Goal: Task Accomplishment & Management: Complete application form

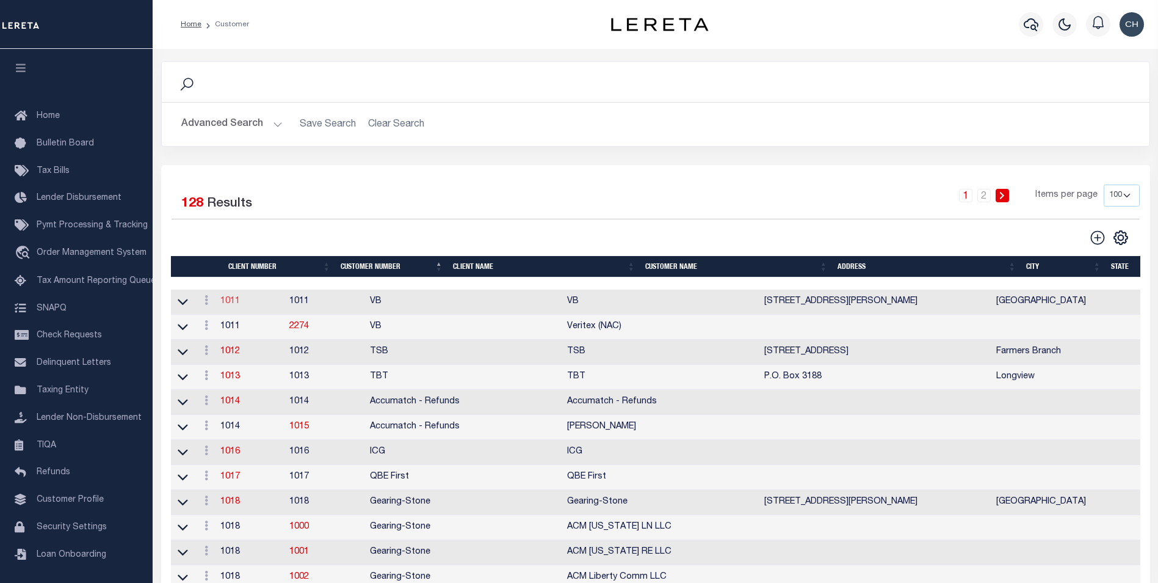
click at [238, 302] on link "1011" at bounding box center [230, 301] width 20 height 9
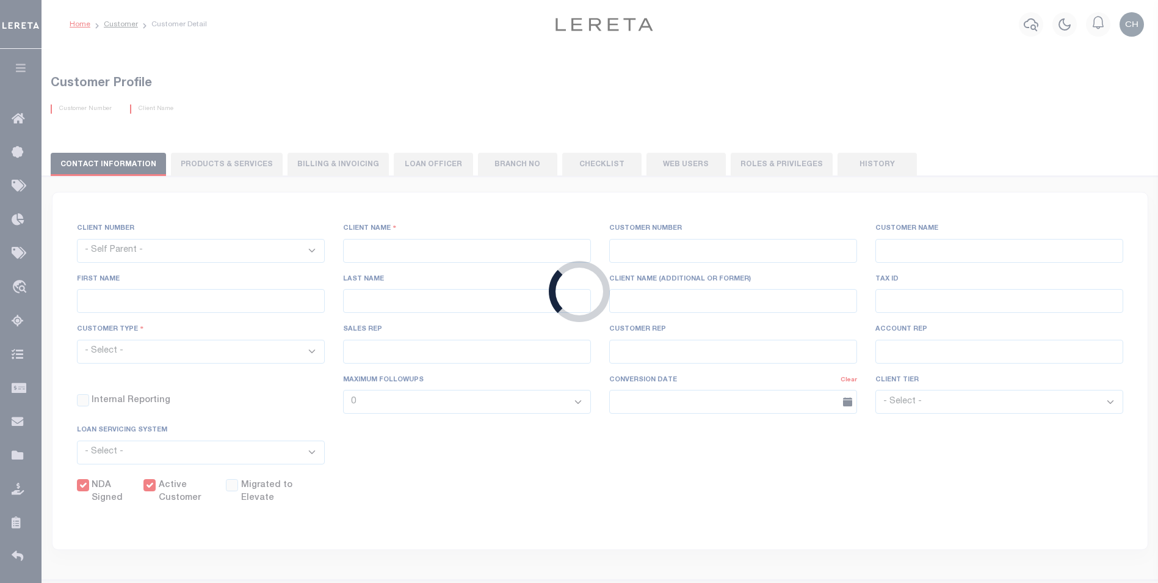
select select
type input "VB"
type input "1011"
type input "VB"
type input "Guy"
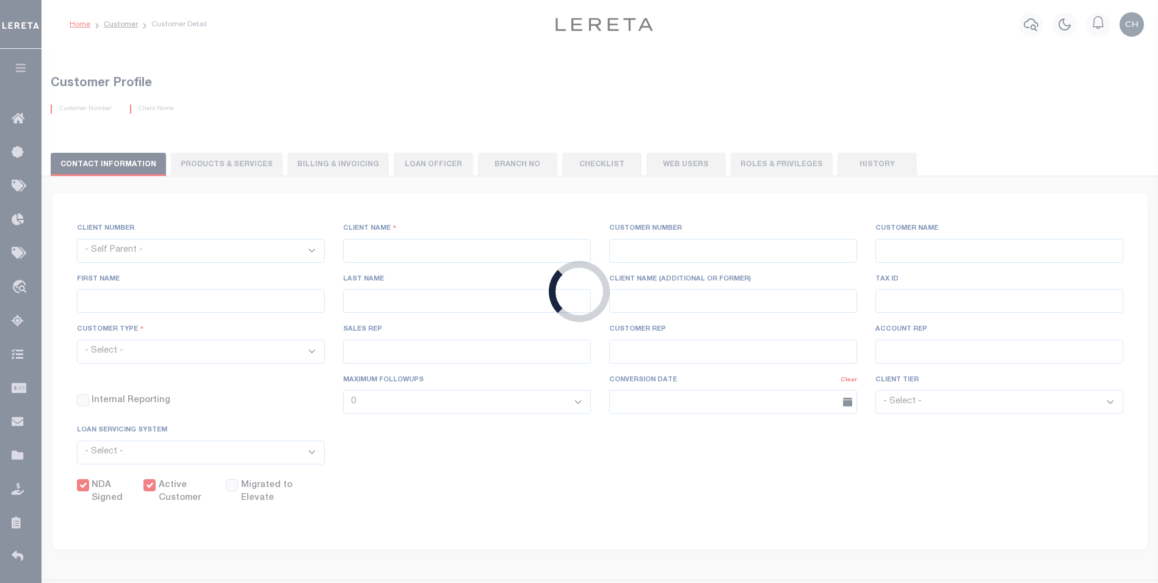
type input "[GEOGRAPHIC_DATA]"
select select "Mixed Portfolio"
type input "[PERSON_NAME]"
type input "[DATE]"
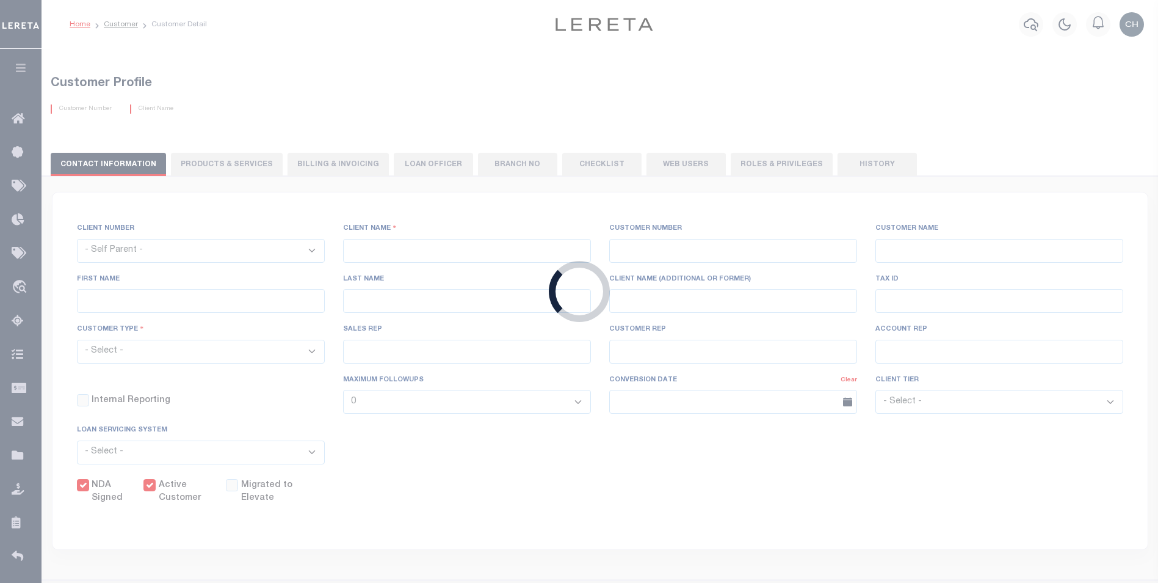
select select "Tier 3"
checkbox input "true"
select select
type textarea "$5 parcel fee for each parcel greater than 4."
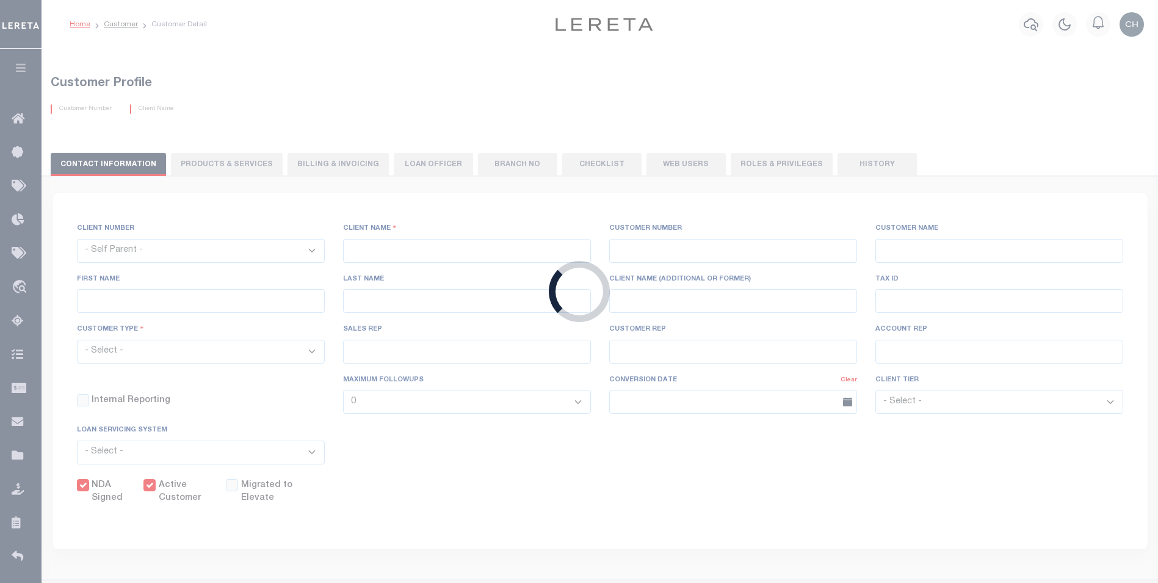
type input "0"
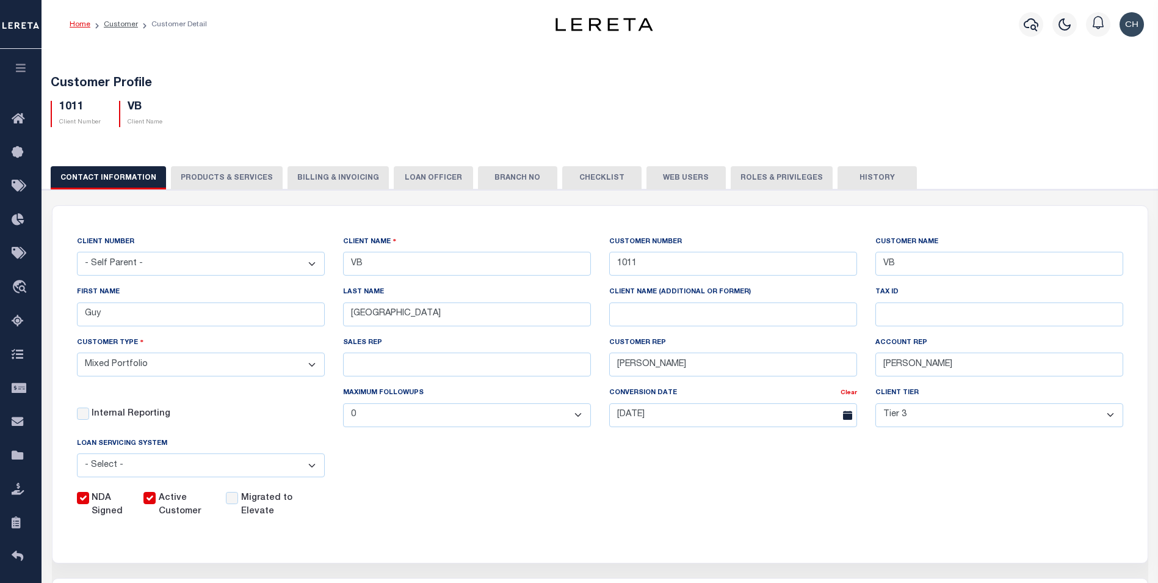
click at [222, 177] on button "PRODUCTS & SERVICES" at bounding box center [227, 177] width 112 height 23
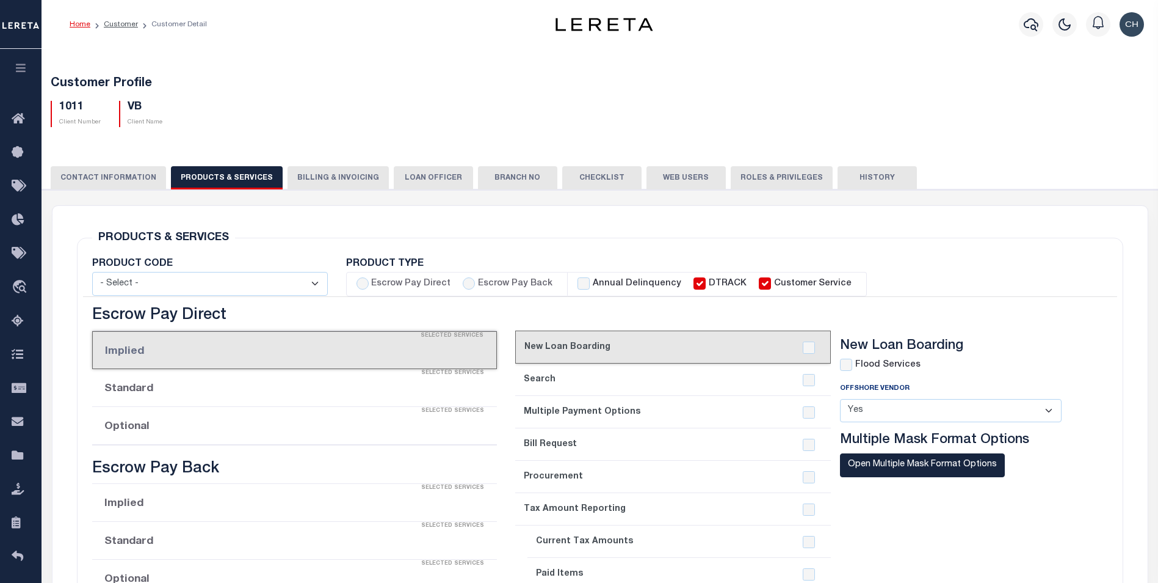
select select "STX"
radio input "true"
checkbox input "true"
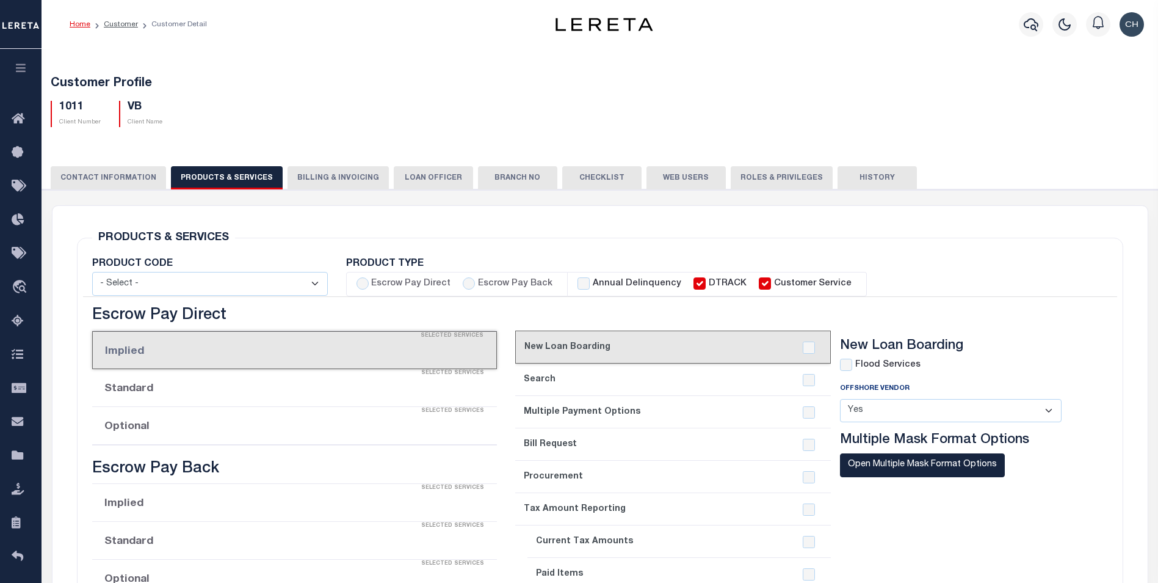
checkbox input "true"
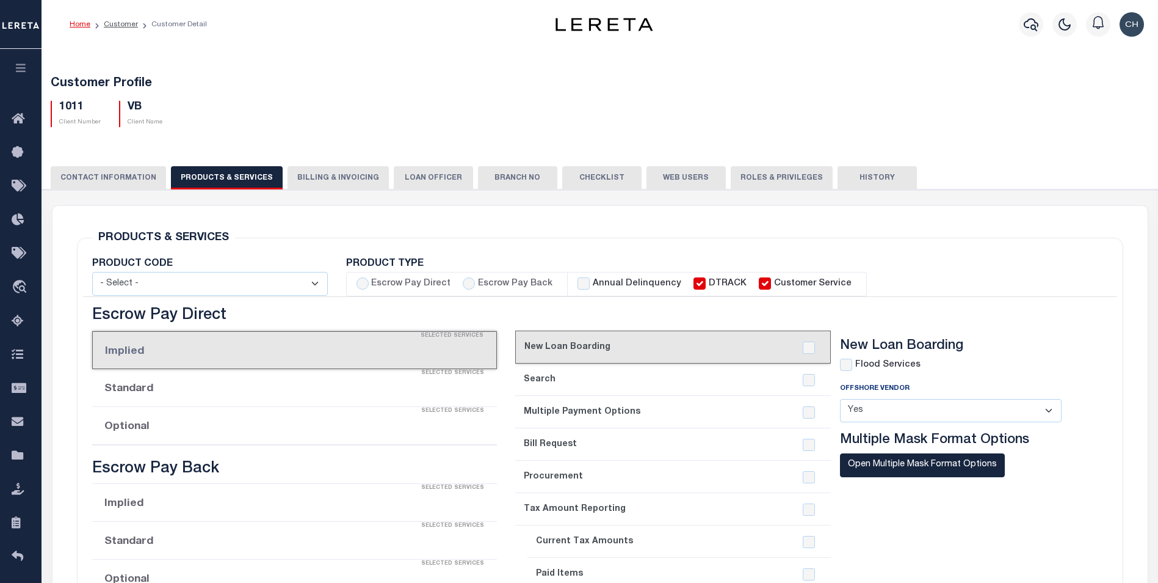
checkbox input "true"
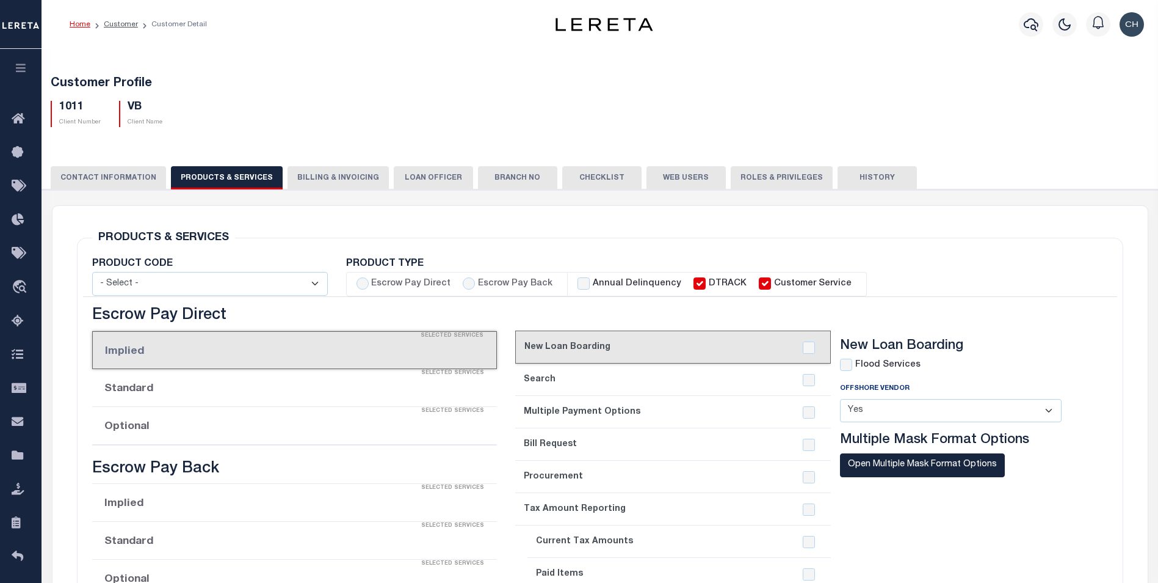
checkbox input "true"
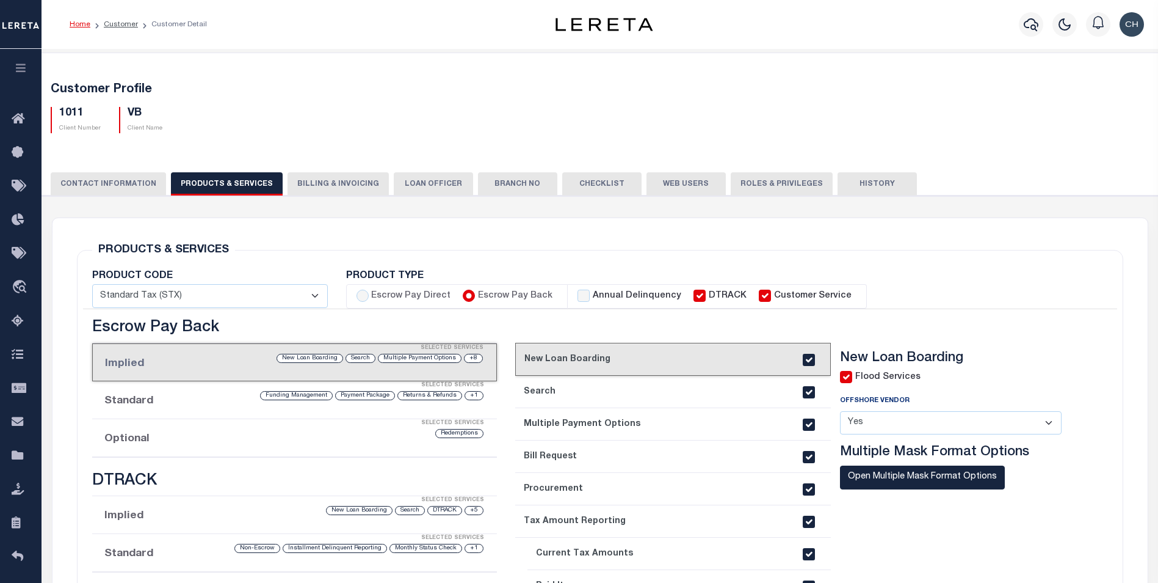
scroll to position [183, 0]
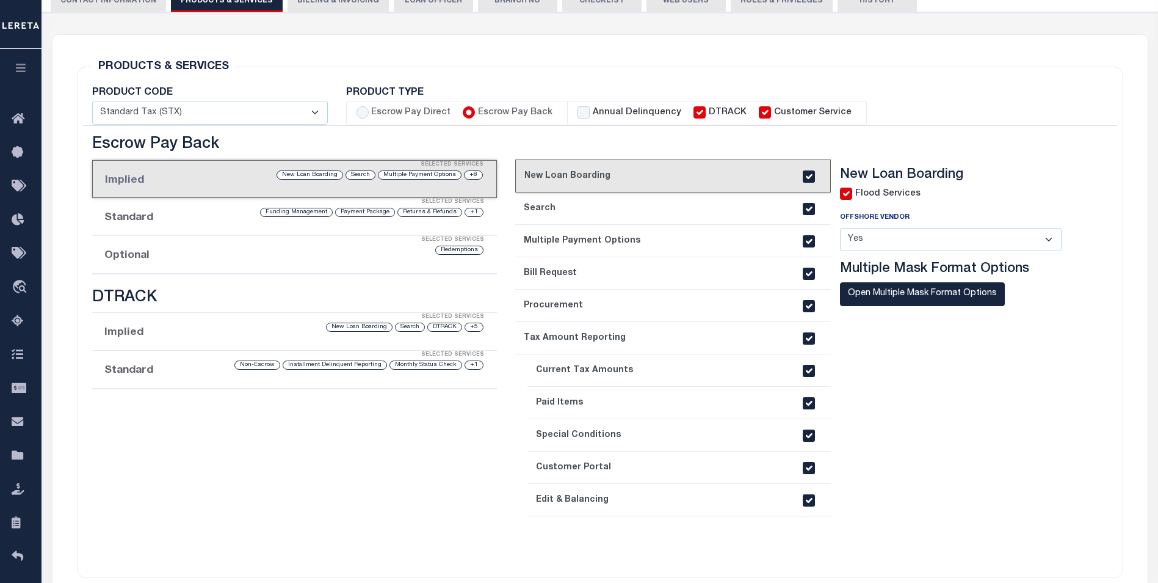
click at [144, 259] on li "Optional Selected Services Redemptions" at bounding box center [294, 255] width 405 height 38
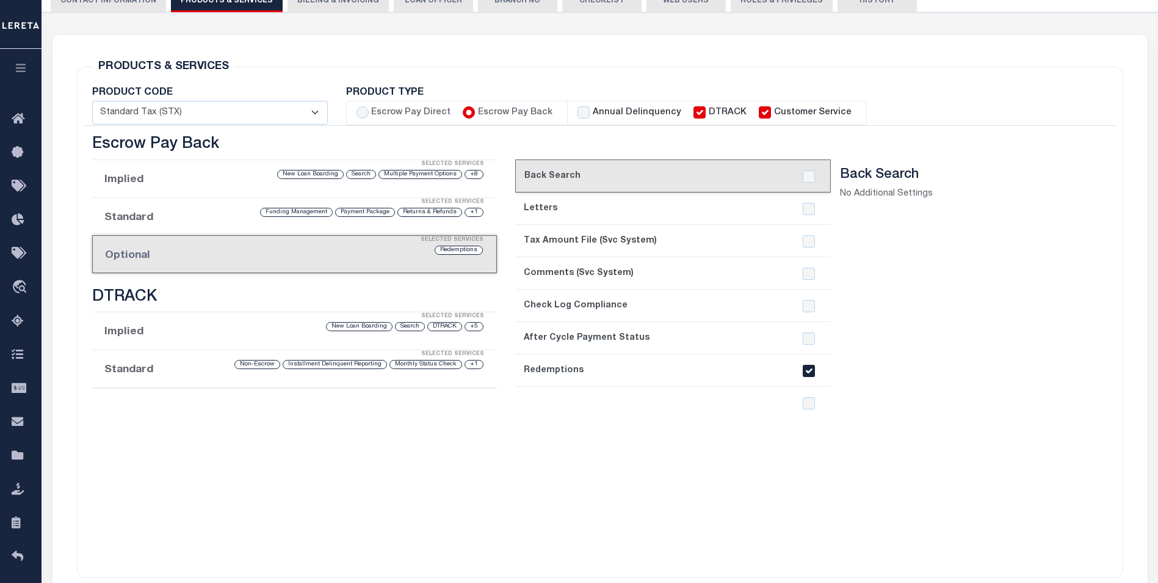
click at [765, 432] on div "current step: 1. Back Search 2. Letters 3. Tax Amount File (Svc System) 4. Comm…" at bounding box center [673, 360] width 316 height 403
click at [711, 492] on div "current step: 1. Back Search 2. Letters 3. Tax Amount File (Svc System) 4. Comm…" at bounding box center [673, 360] width 316 height 403
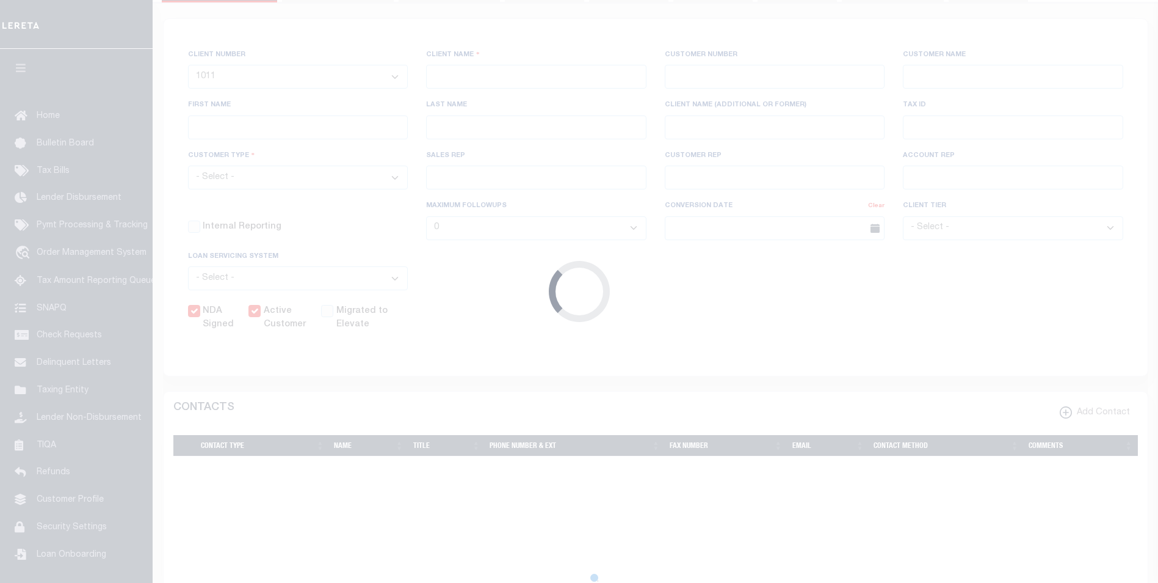
select select
type input "VB"
type input "1011"
type input "VB"
type input "Guy"
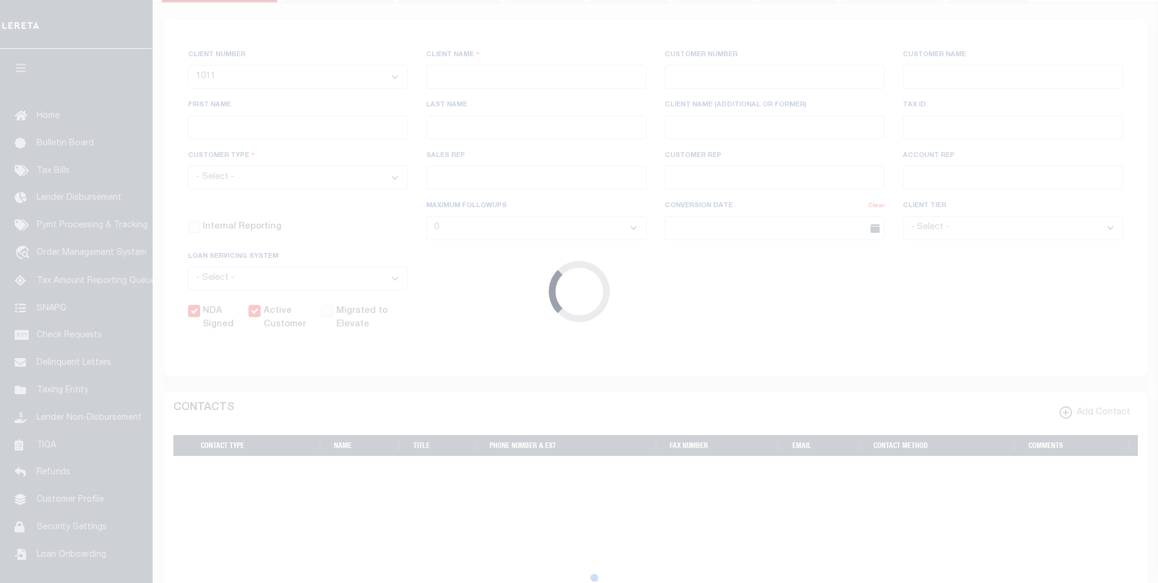
type input "[GEOGRAPHIC_DATA]"
select select "Mixed Portfolio"
type input "[PERSON_NAME]"
type input "[DATE]"
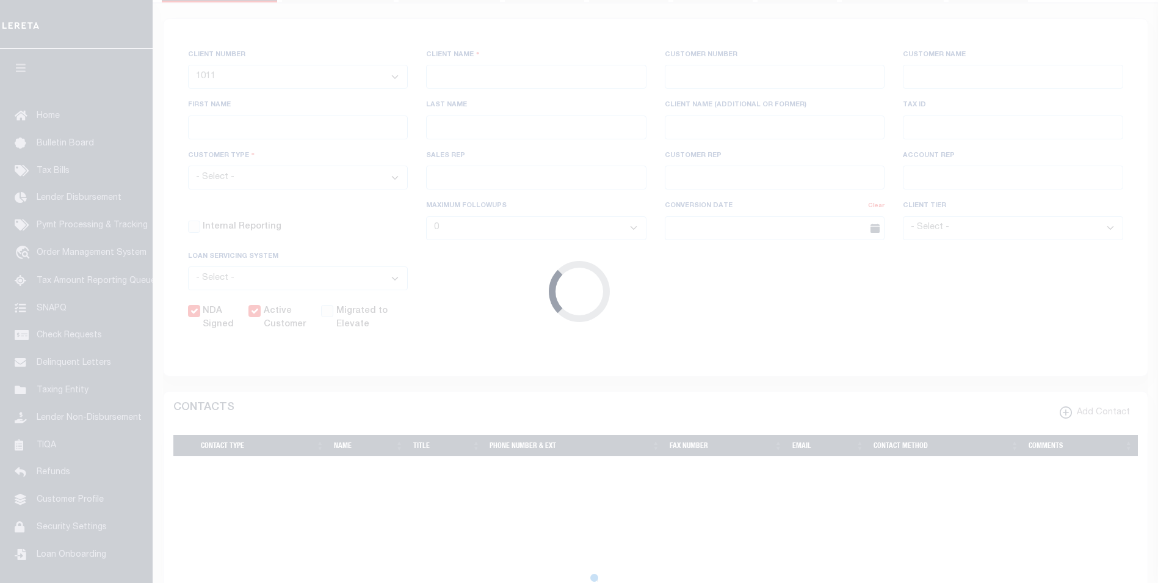
select select "Tier 3"
checkbox input "true"
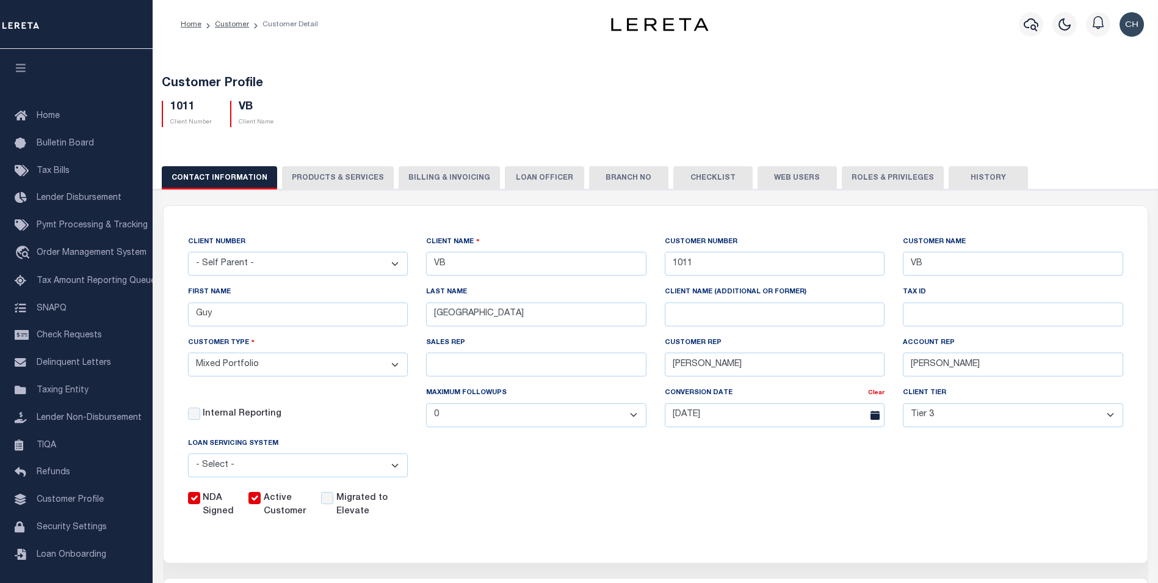
click at [317, 172] on button "PRODUCTS & SERVICES" at bounding box center [338, 177] width 112 height 23
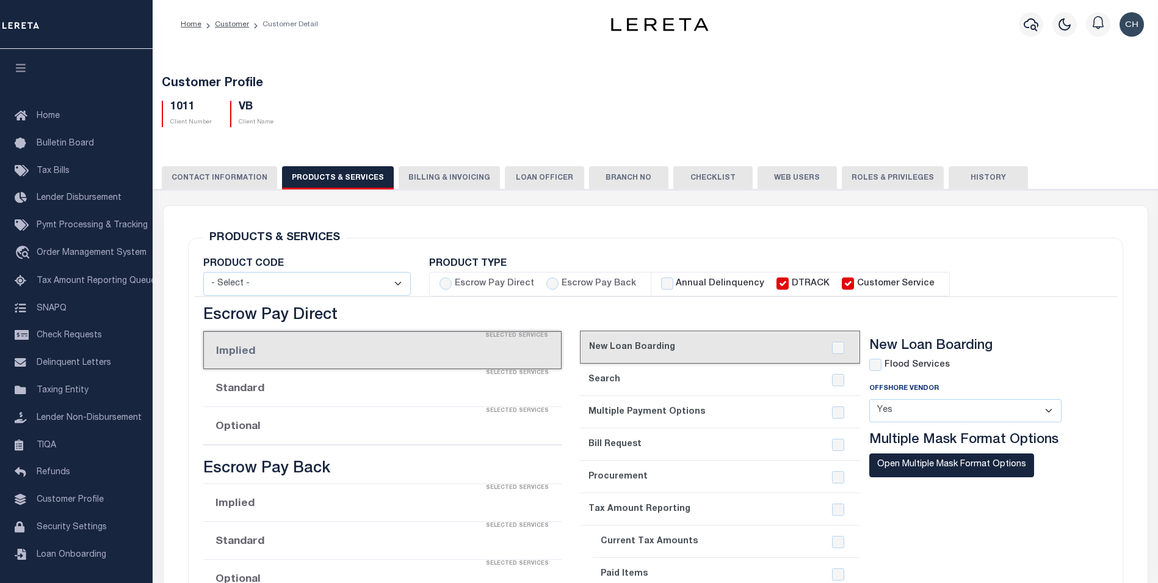
select select "STX"
radio input "true"
checkbox input "true"
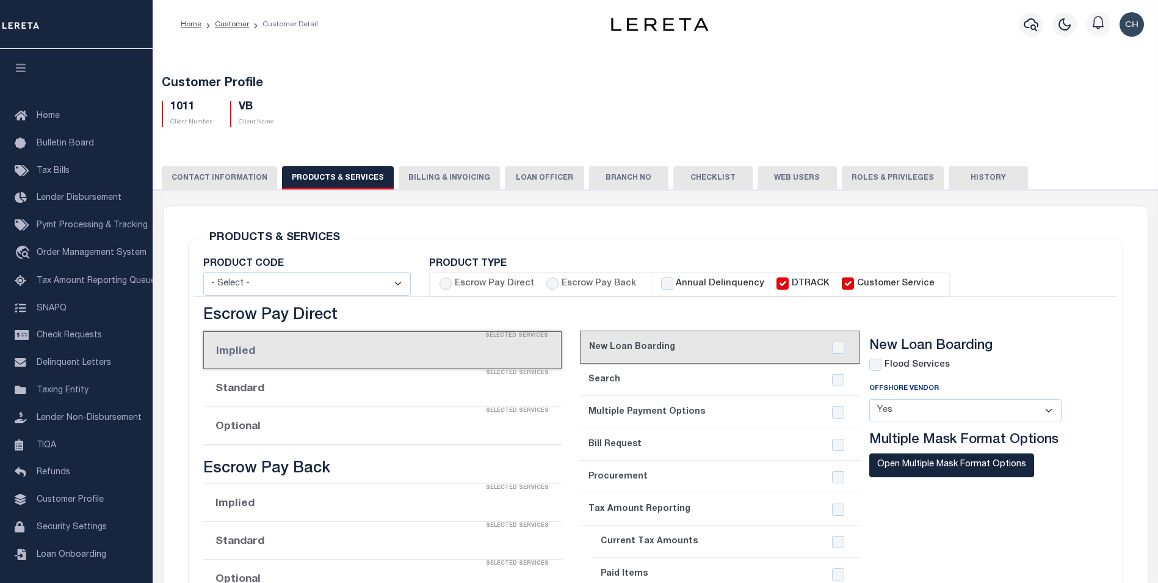
checkbox input "true"
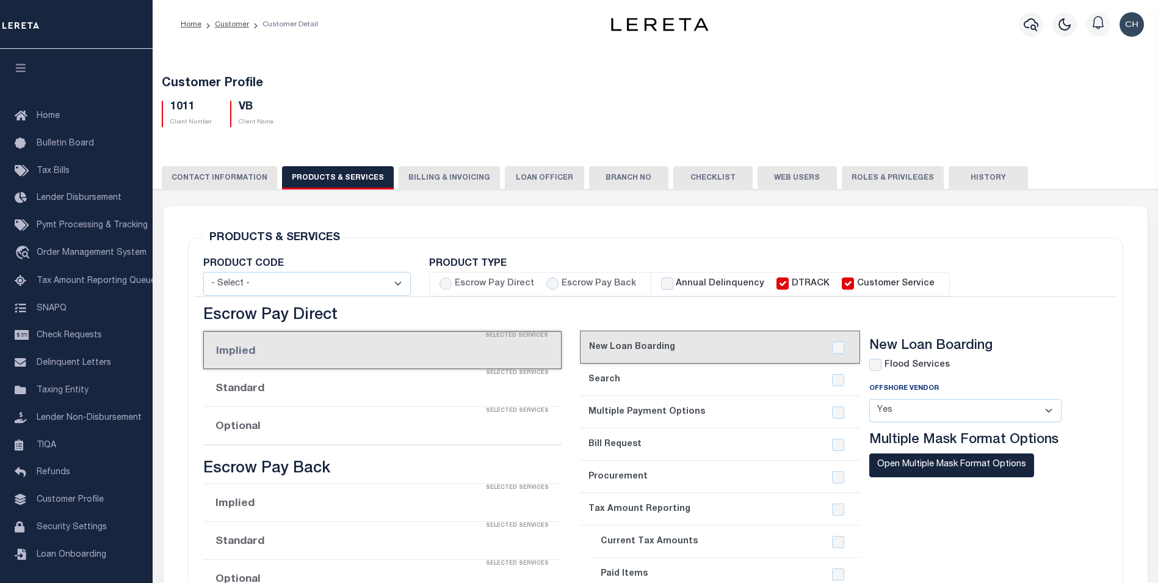
checkbox input "true"
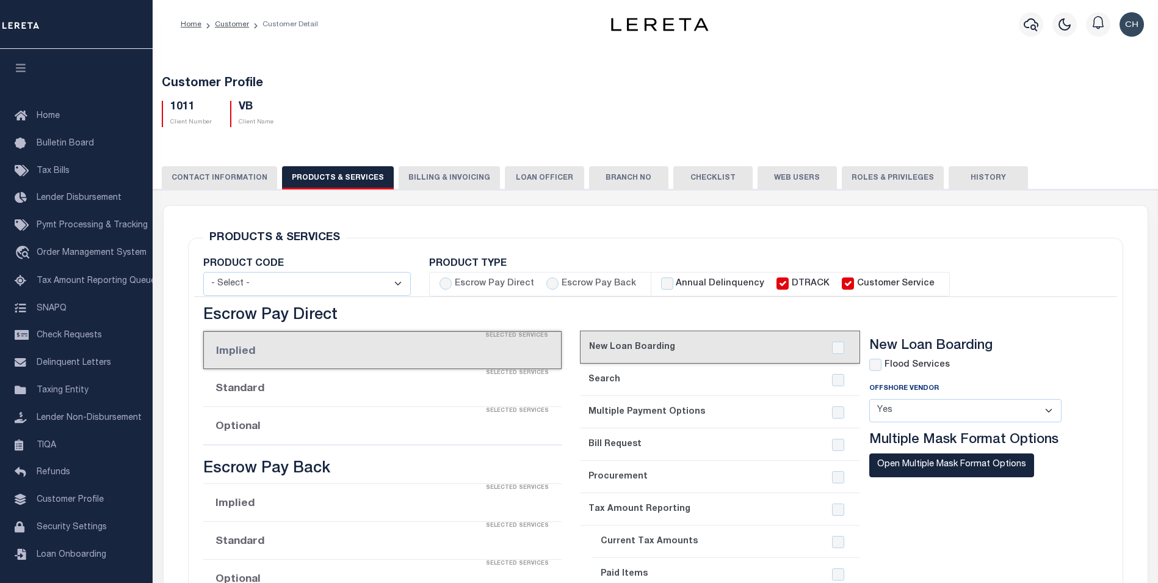
checkbox input "true"
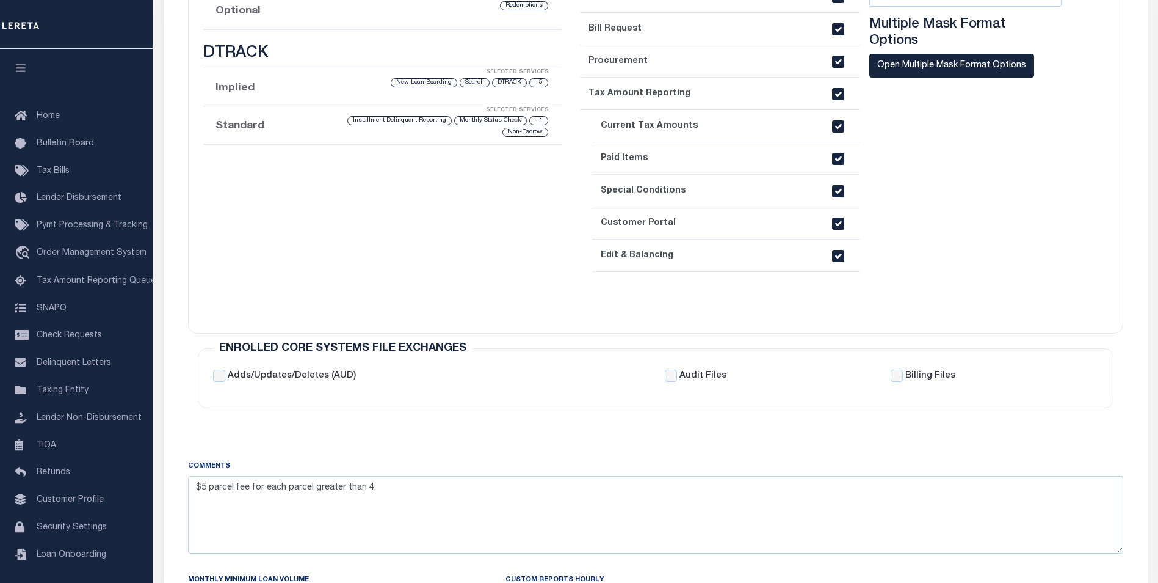
scroll to position [244, 0]
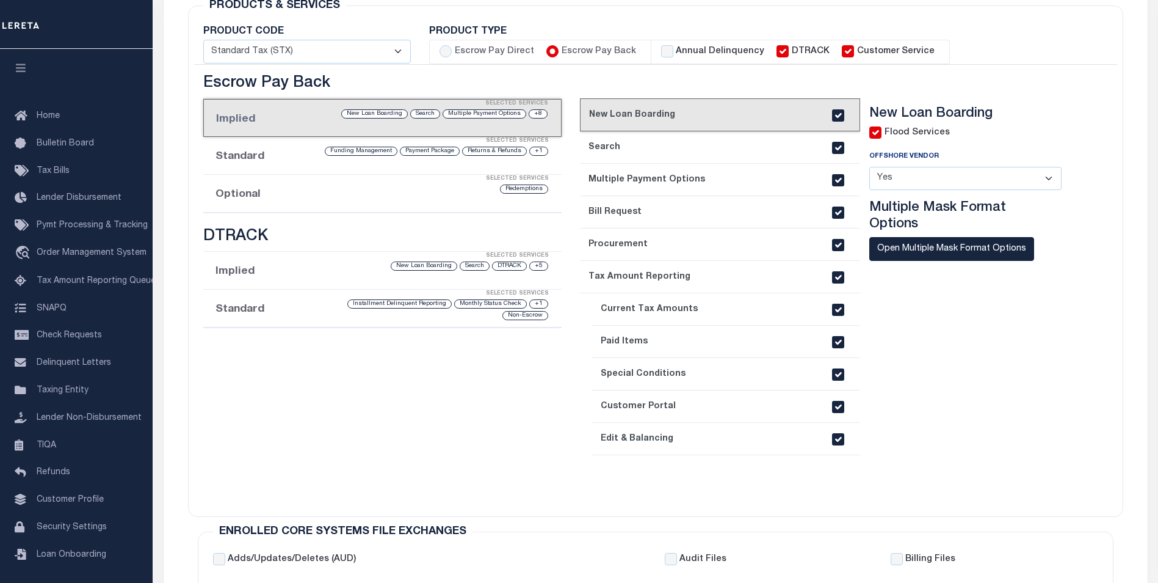
click at [247, 194] on li "Optional Selected Services Redemptions" at bounding box center [382, 194] width 359 height 38
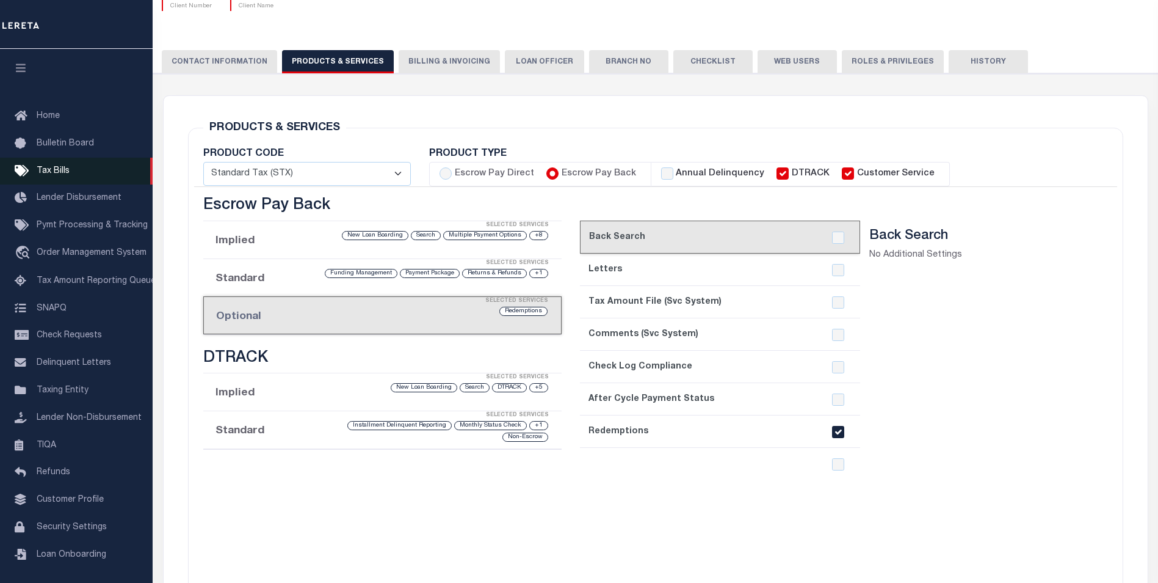
scroll to position [0, 0]
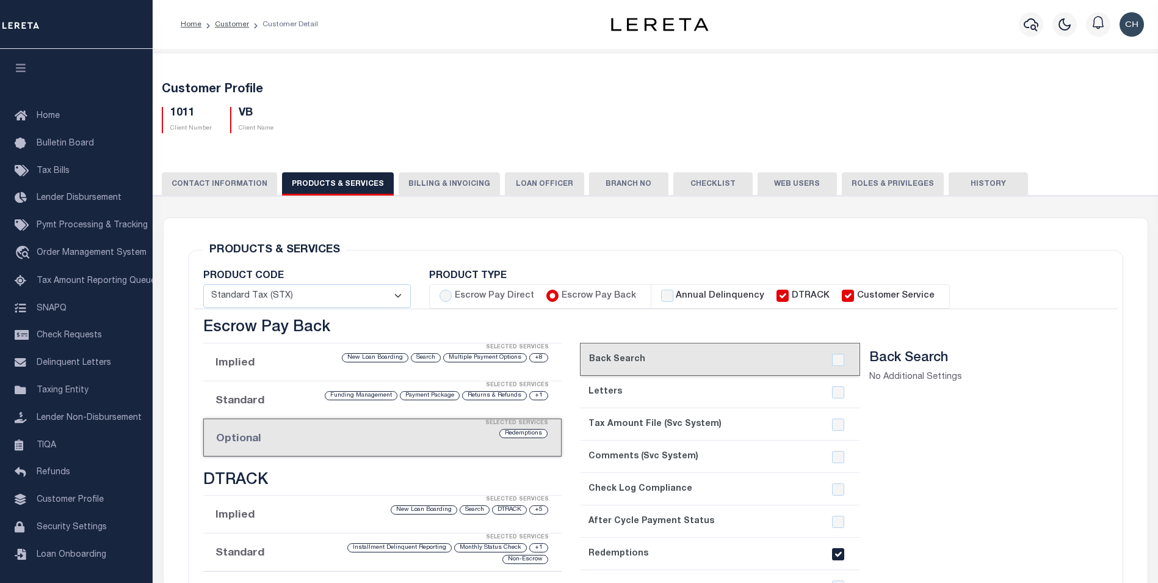
click at [217, 184] on button "CONTACT INFORMATION" at bounding box center [219, 183] width 115 height 23
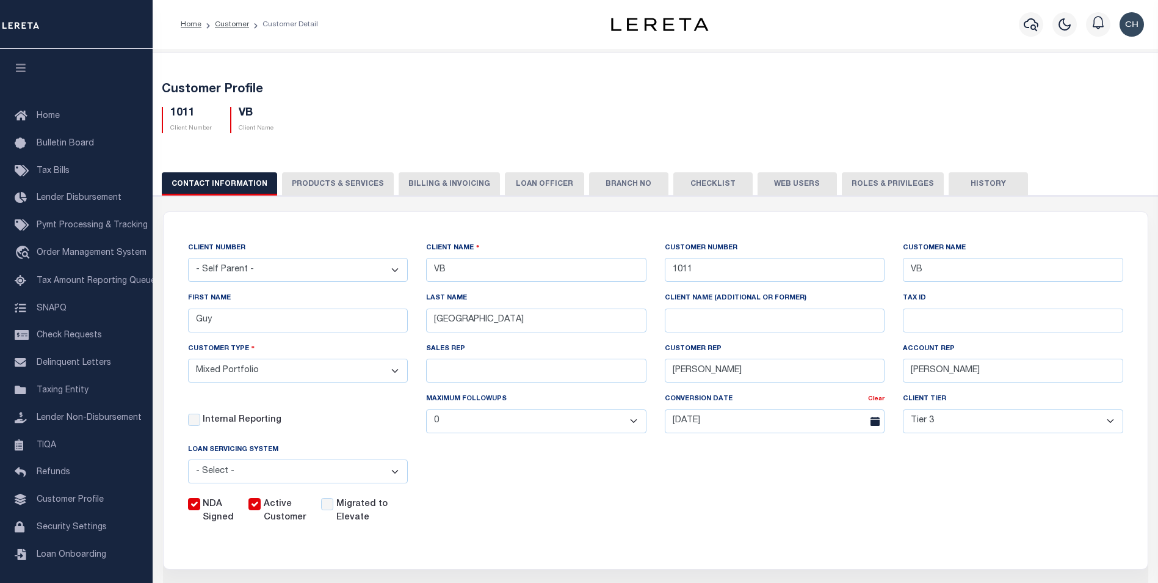
click at [307, 184] on button "PRODUCTS & SERVICES" at bounding box center [338, 183] width 112 height 23
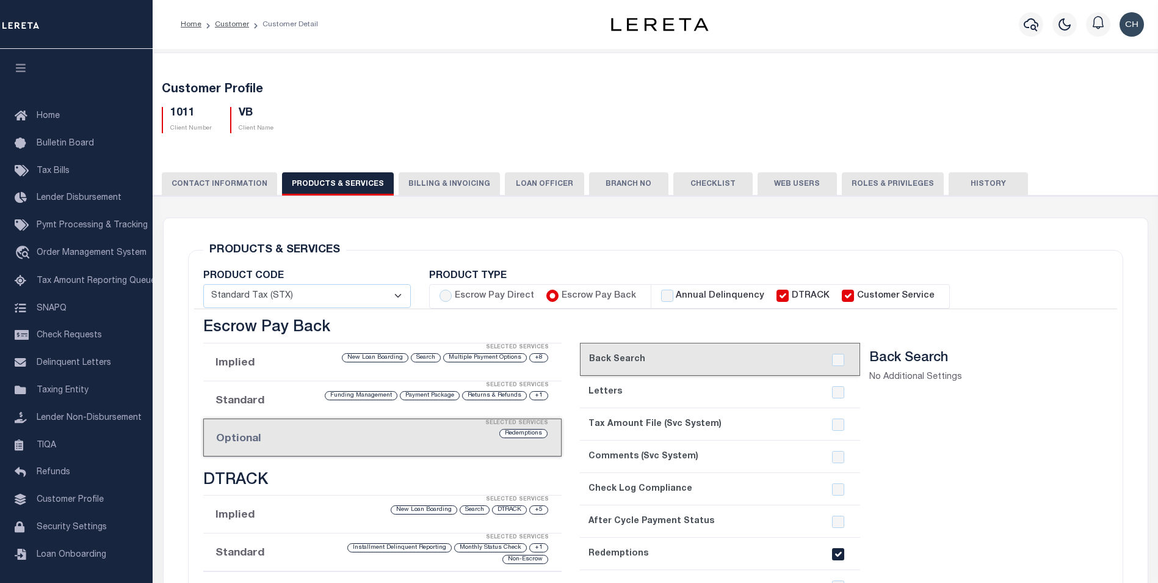
select select "STX"
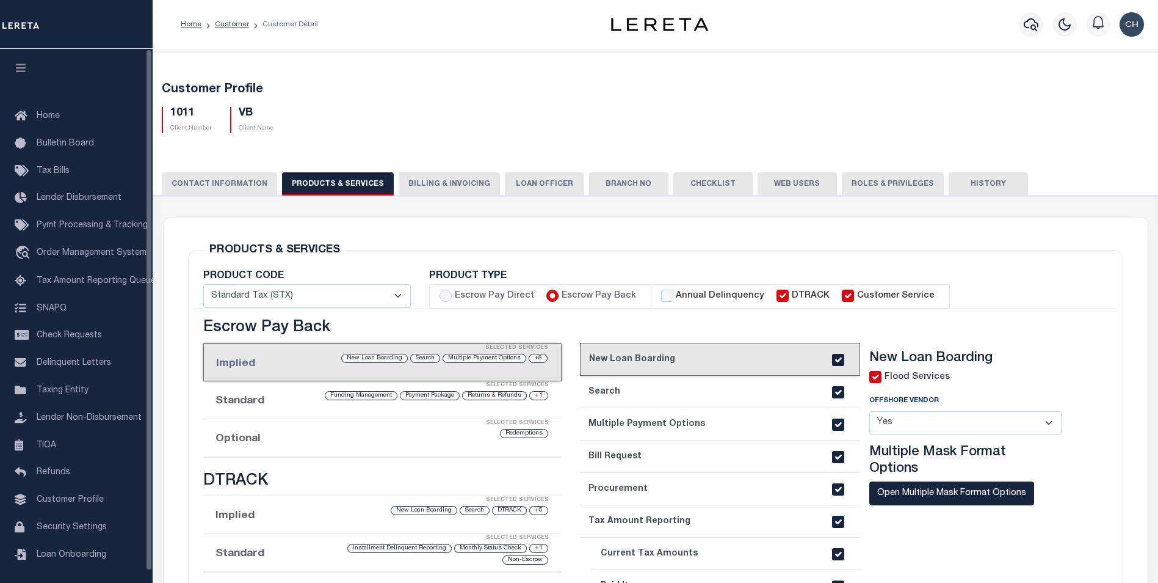
scroll to position [61, 0]
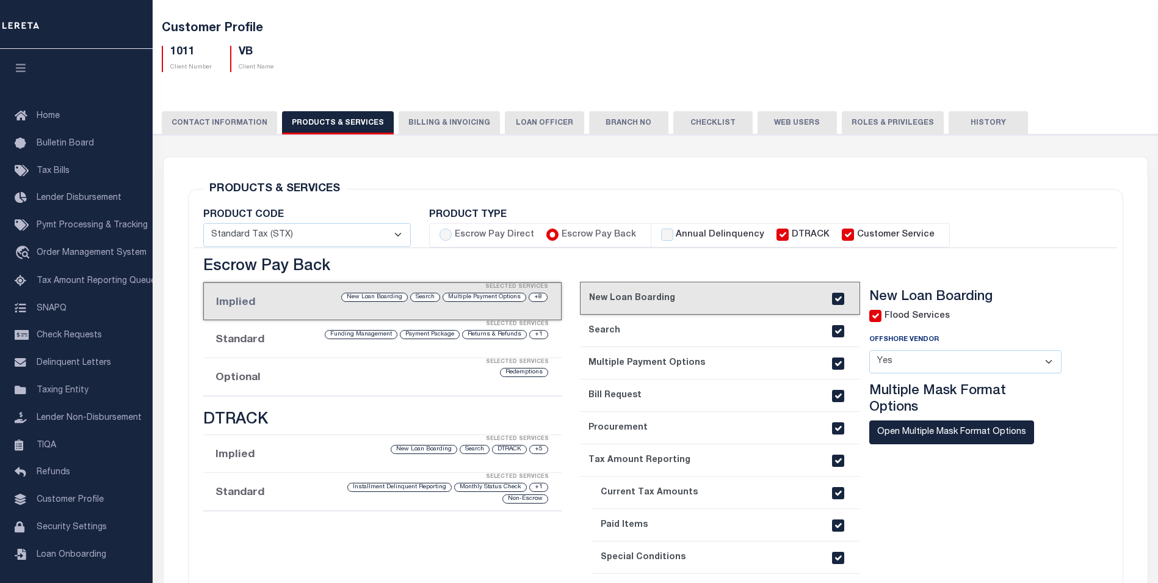
click at [251, 371] on div "Selected Services" at bounding box center [395, 362] width 359 height 24
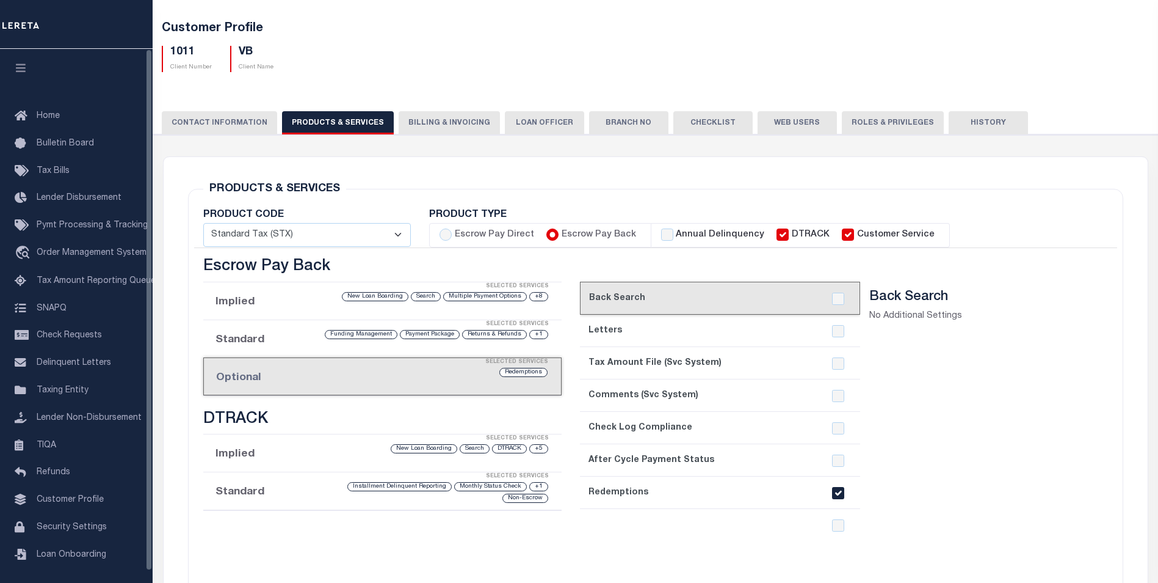
scroll to position [0, 0]
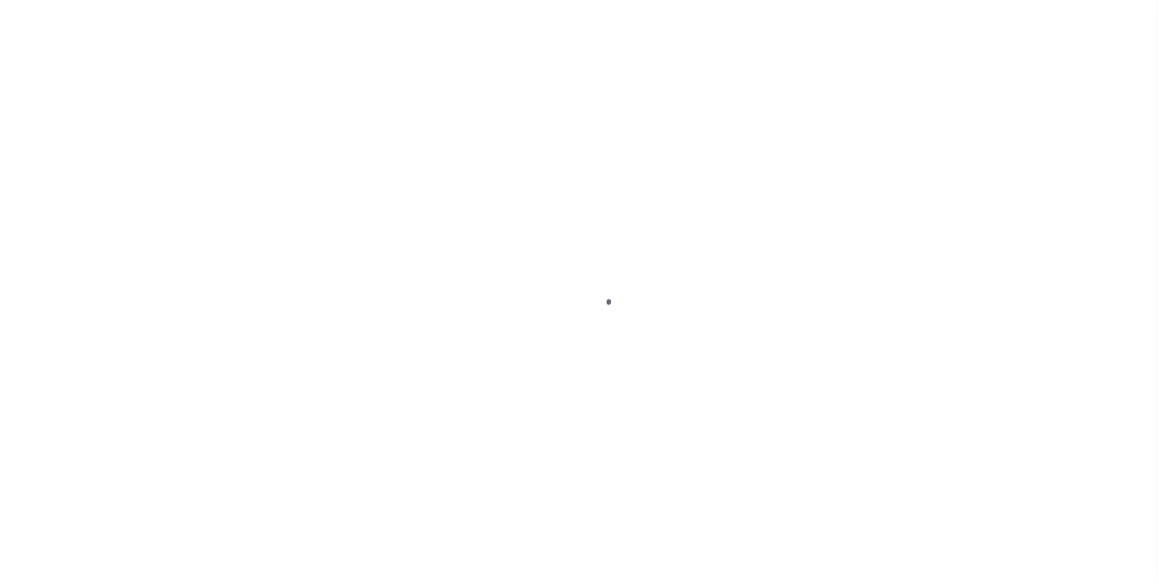
select select
type input "VB"
type input "1011"
type input "VB"
type input "Guy"
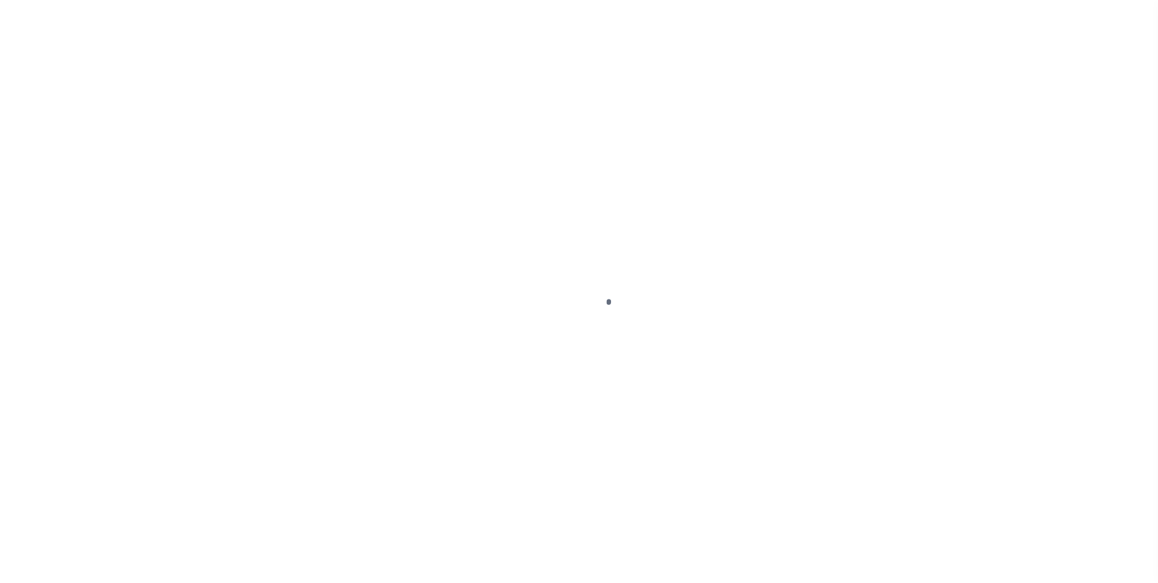
type input "[GEOGRAPHIC_DATA]"
select select "Mixed Portfolio"
type input "[PERSON_NAME]"
type input "[DATE]"
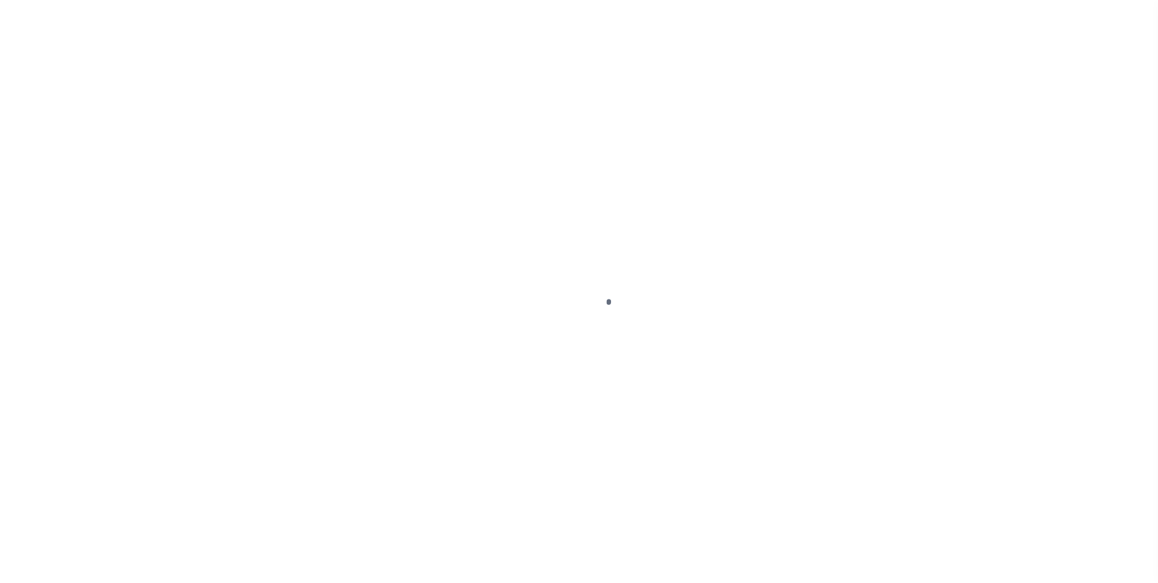
select select "Tier 3"
checkbox input "true"
select select
type textarea "$5 parcel fee for each parcel greater than 4."
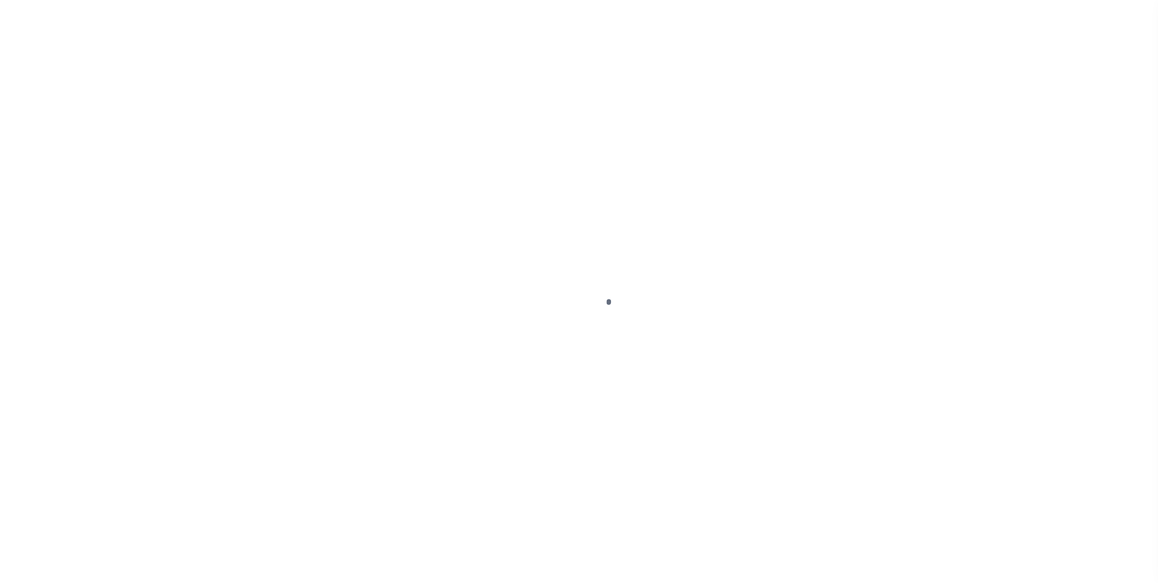
type input "0"
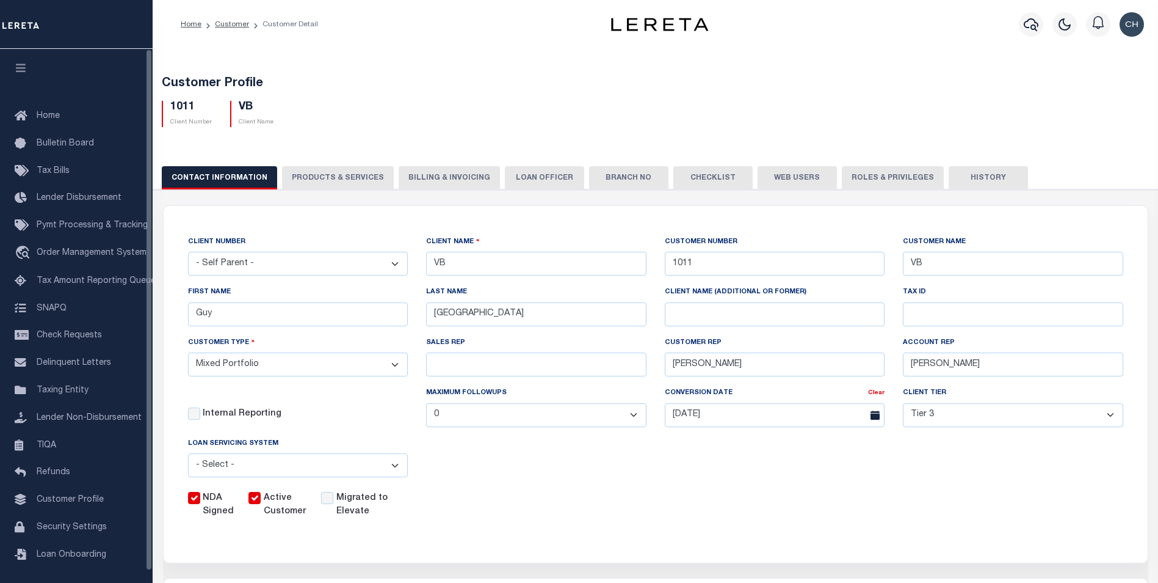
click at [340, 175] on button "PRODUCTS & SERVICES" at bounding box center [338, 177] width 112 height 23
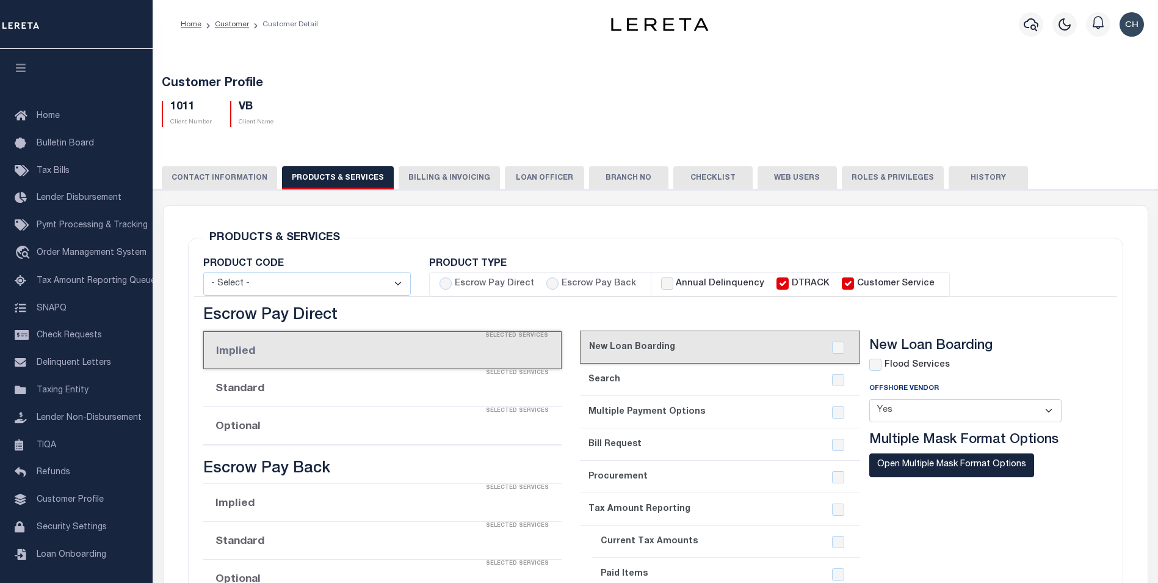
select select "STX"
radio input "true"
checkbox input "true"
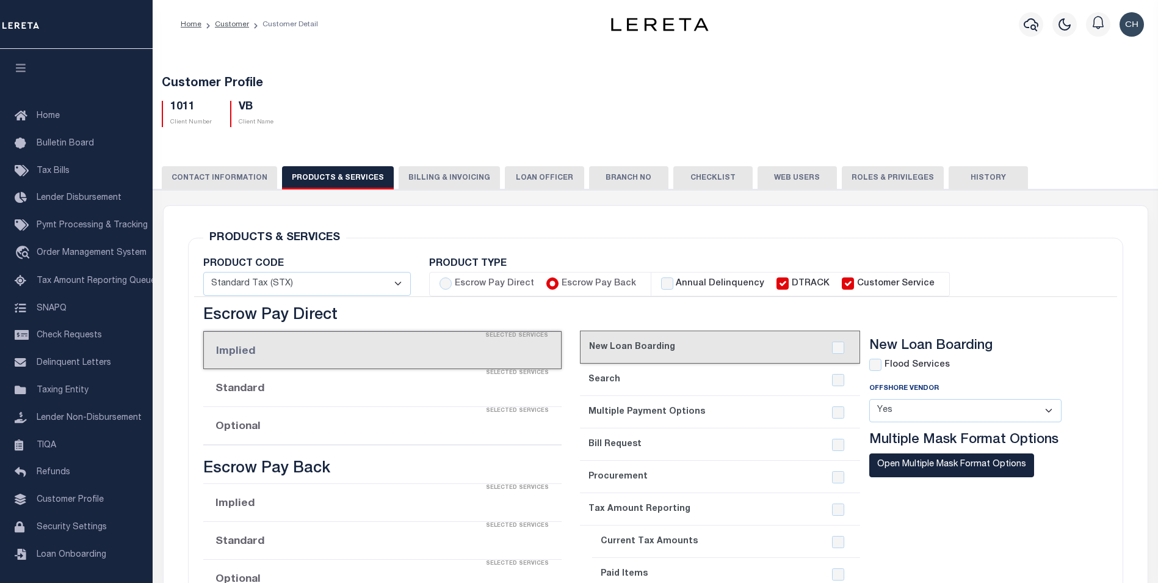
checkbox input "true"
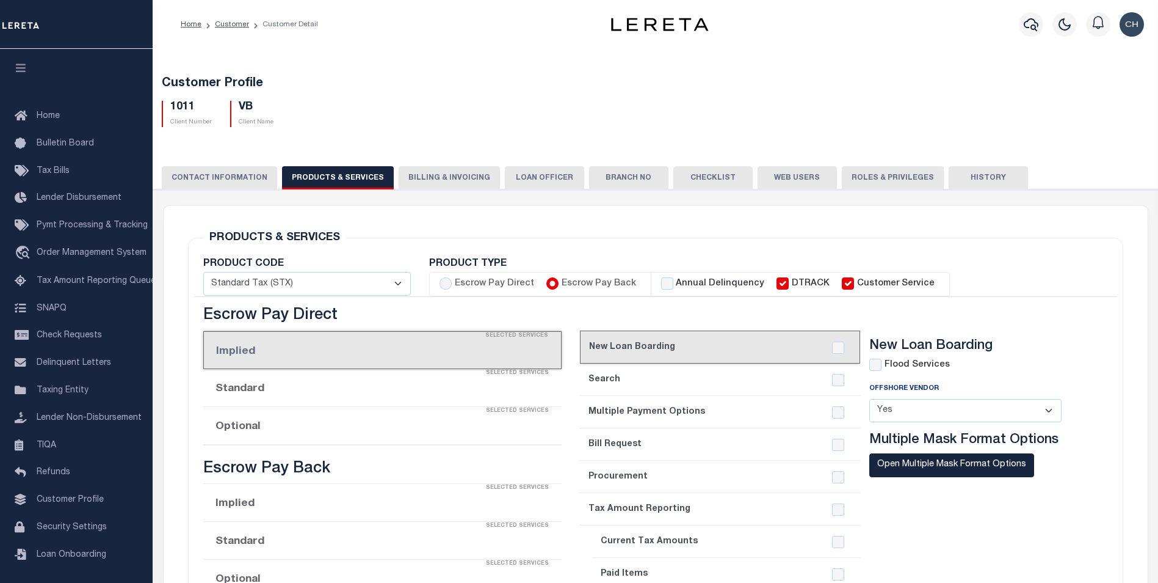
checkbox input "true"
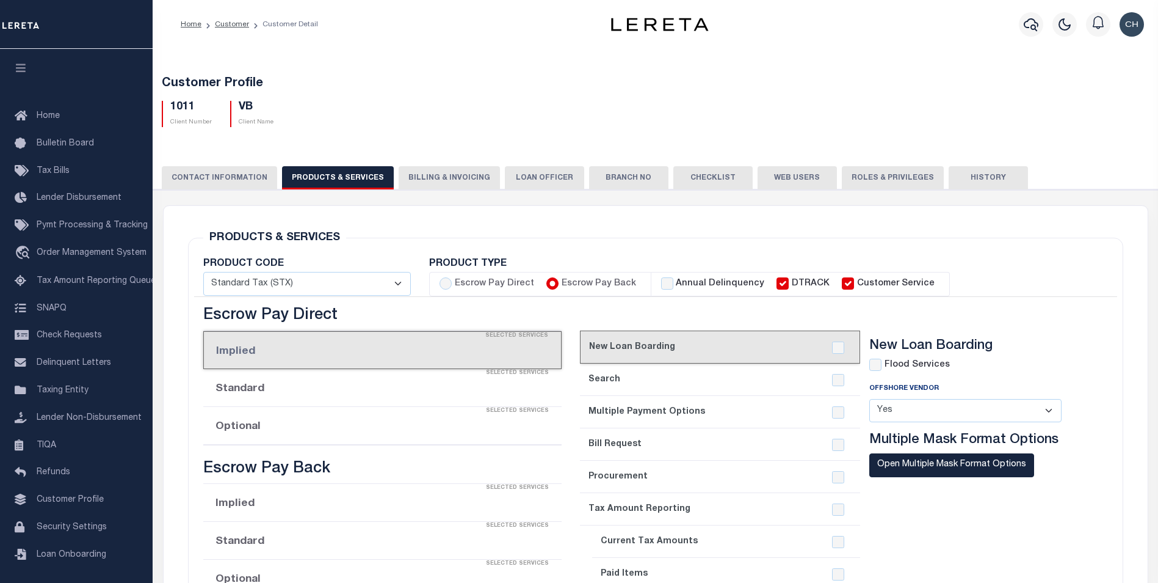
checkbox input "true"
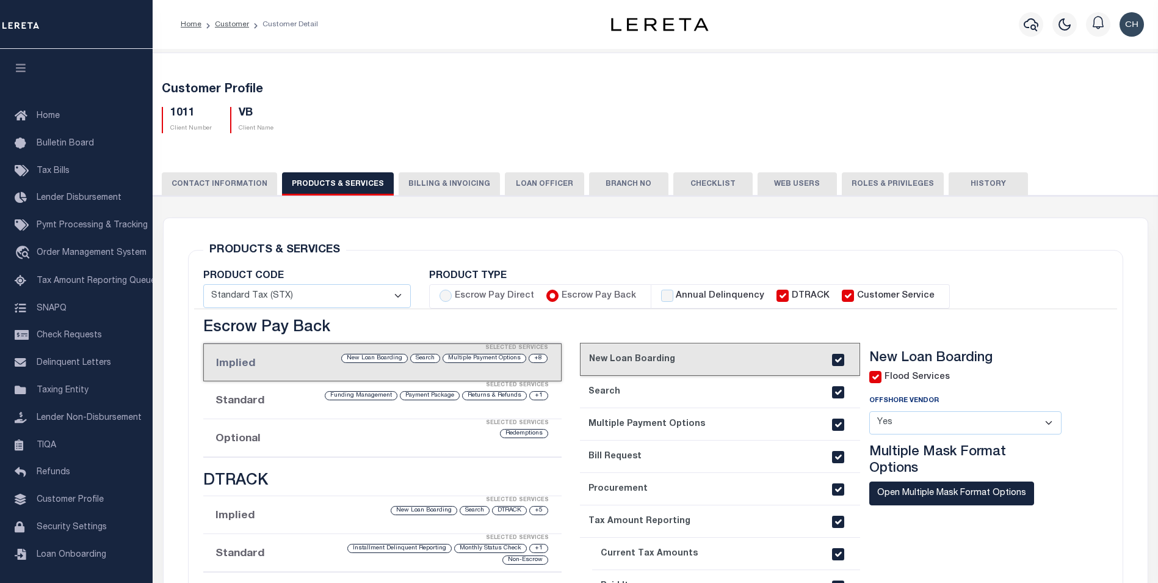
scroll to position [122, 0]
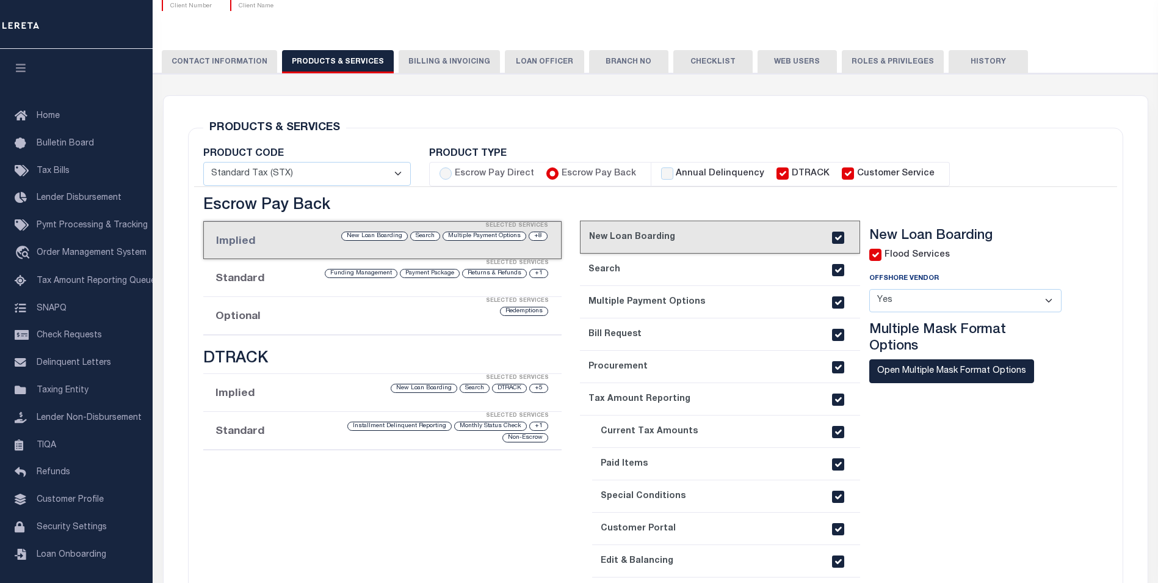
click at [238, 320] on li "Optional Selected Services Redemptions" at bounding box center [382, 316] width 359 height 38
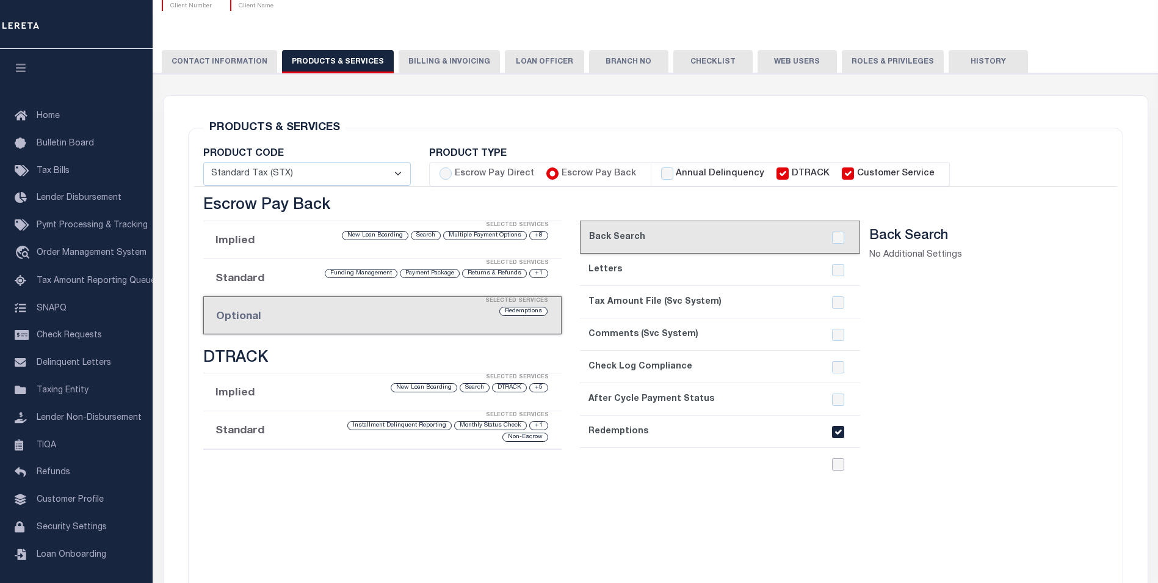
click at [837, 468] on input "checkbox" at bounding box center [838, 464] width 12 height 12
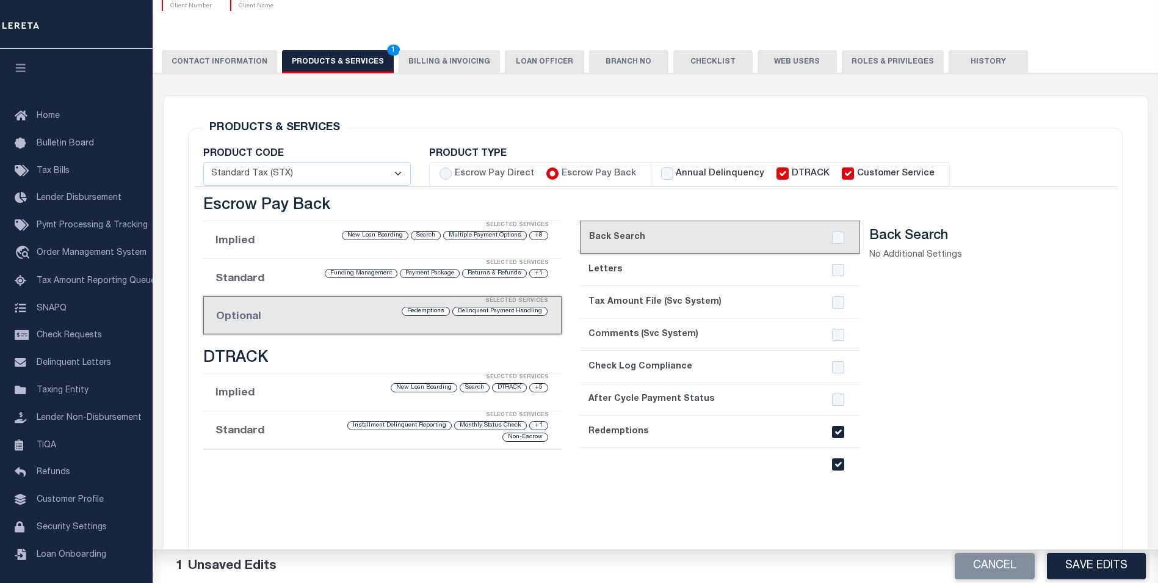
click at [837, 468] on input "checkbox" at bounding box center [838, 464] width 12 height 12
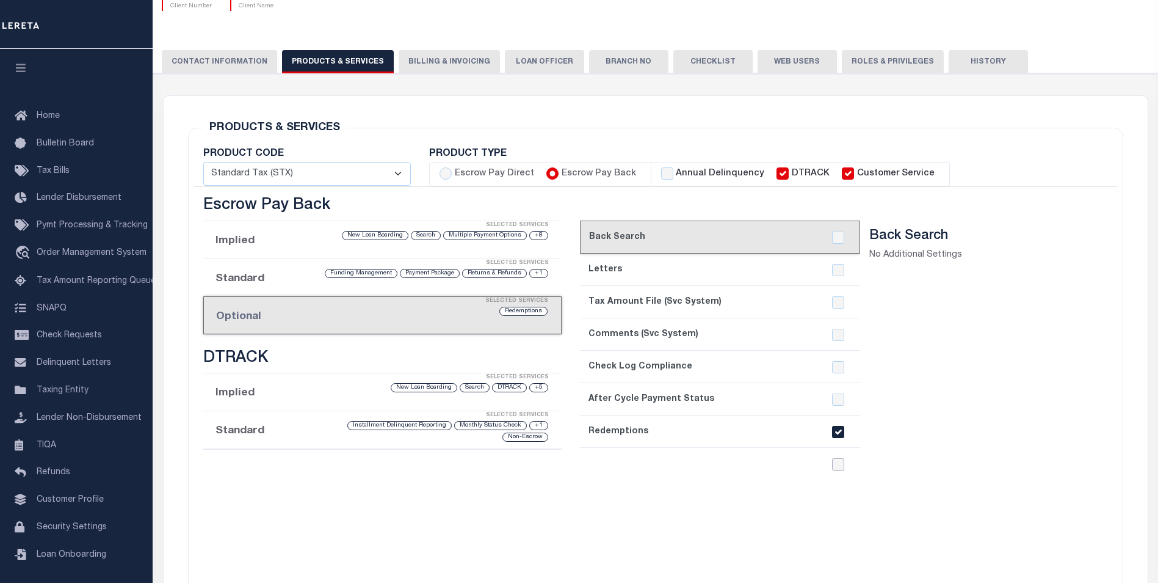
click at [837, 468] on input "checkbox" at bounding box center [838, 464] width 12 height 12
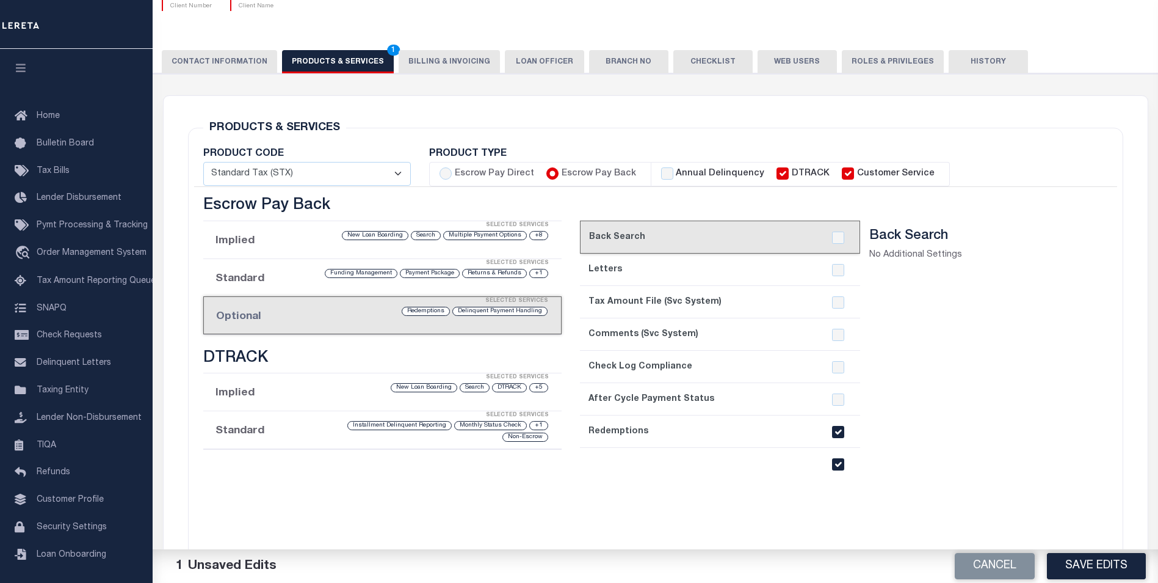
click at [837, 468] on input "checkbox" at bounding box center [838, 464] width 12 height 12
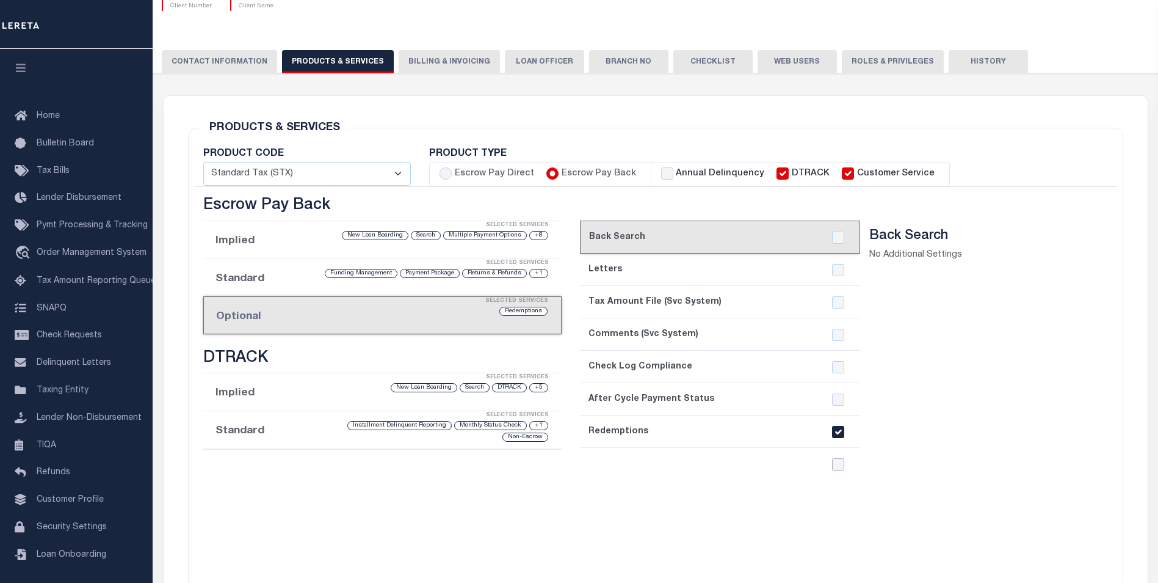
click at [837, 468] on input "checkbox" at bounding box center [838, 464] width 12 height 12
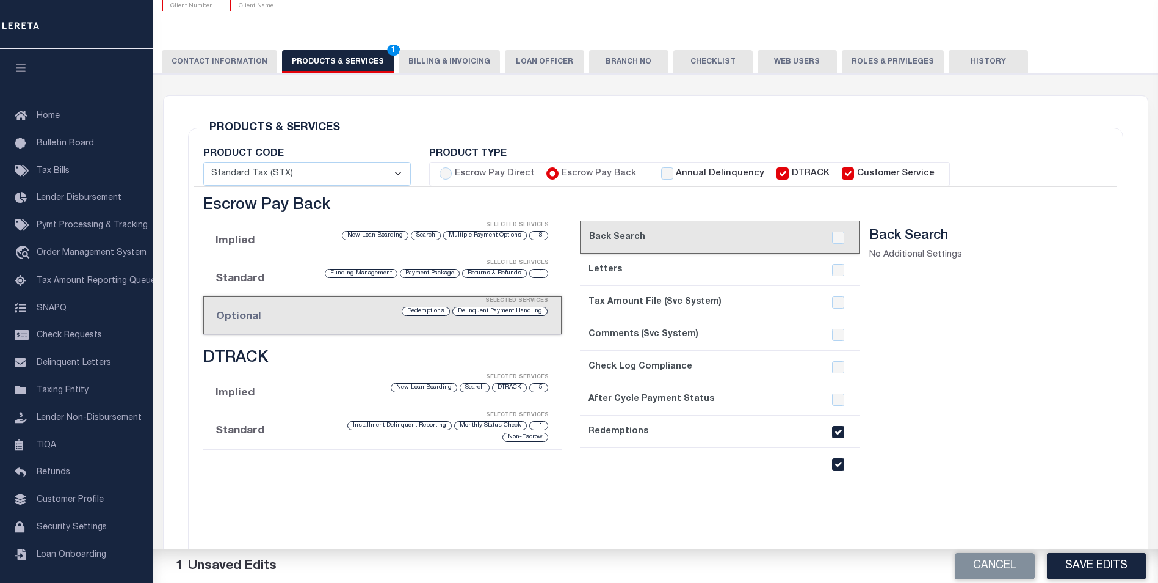
click at [837, 468] on input "checkbox" at bounding box center [838, 464] width 12 height 12
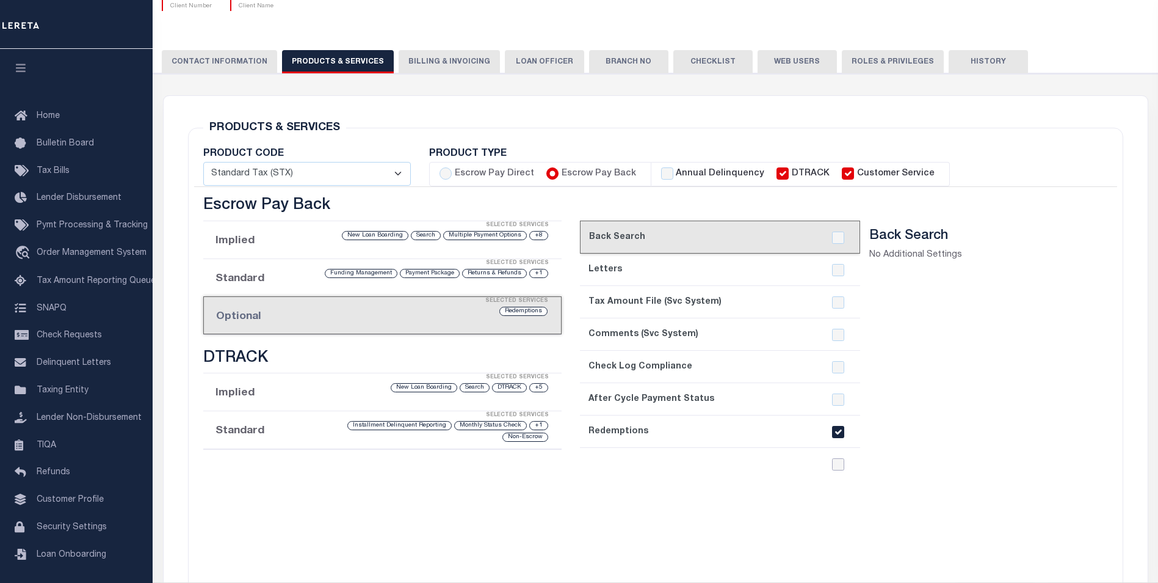
click at [837, 468] on input "checkbox" at bounding box center [838, 464] width 12 height 12
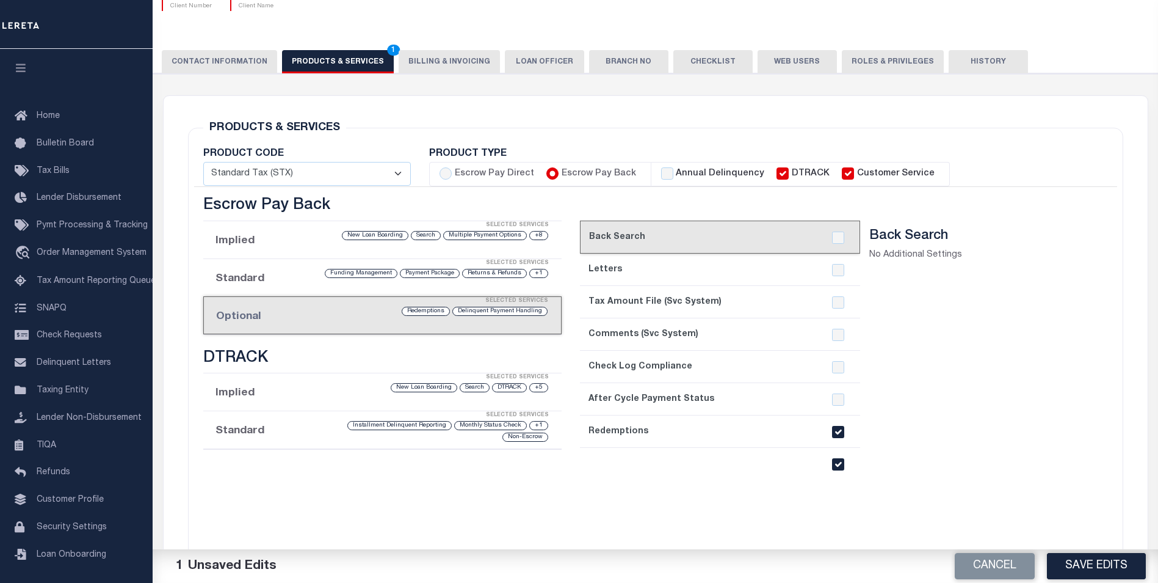
click at [837, 468] on input "checkbox" at bounding box center [838, 464] width 12 height 12
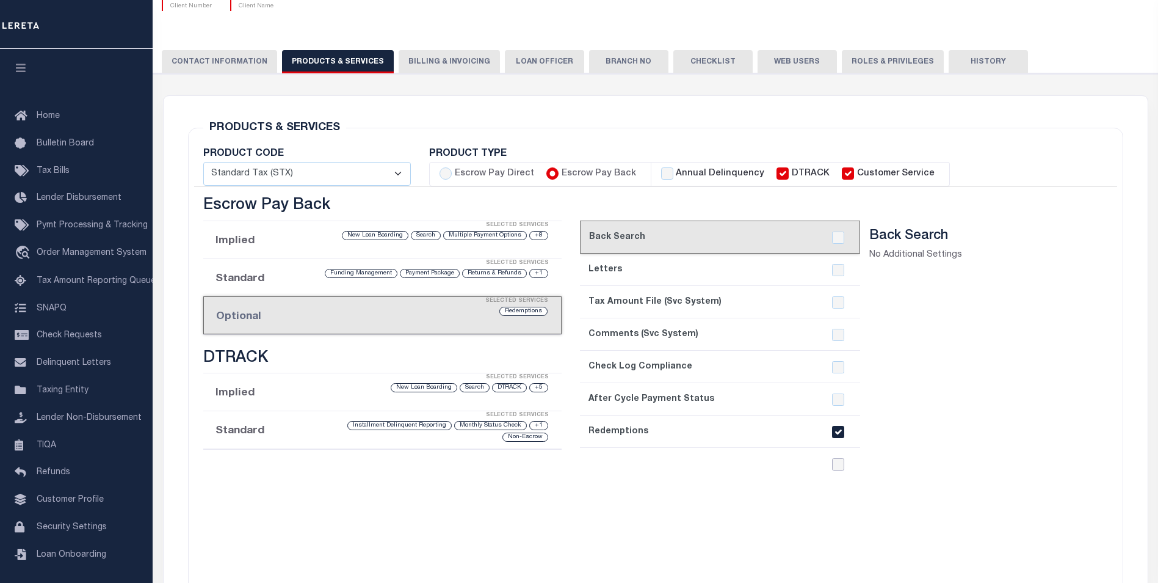
click at [837, 468] on input "checkbox" at bounding box center [838, 464] width 12 height 12
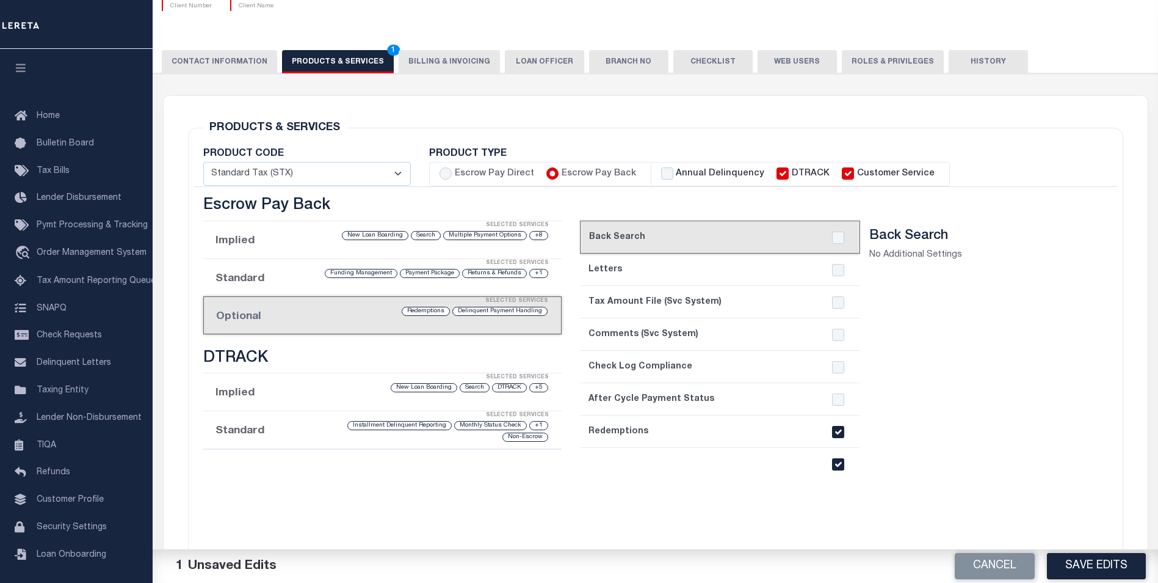
click at [837, 468] on input "checkbox" at bounding box center [838, 464] width 12 height 12
checkbox input "false"
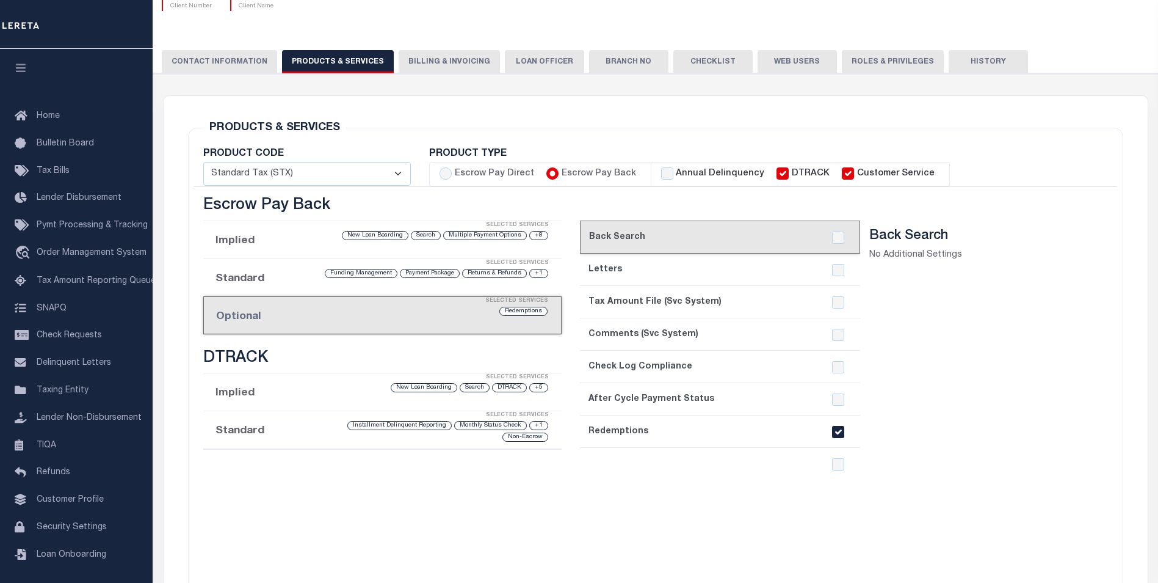
click at [688, 462] on div "current step: 1. Back Search 2. Letters 3. Tax Amount File (Svc System) 4. Comm…" at bounding box center [720, 421] width 280 height 403
click at [295, 308] on div "Selected Services" at bounding box center [395, 301] width 358 height 24
click at [259, 281] on li "Standard Selected Services +1 Returns & Refunds Payment Package Funding Managem…" at bounding box center [382, 278] width 359 height 38
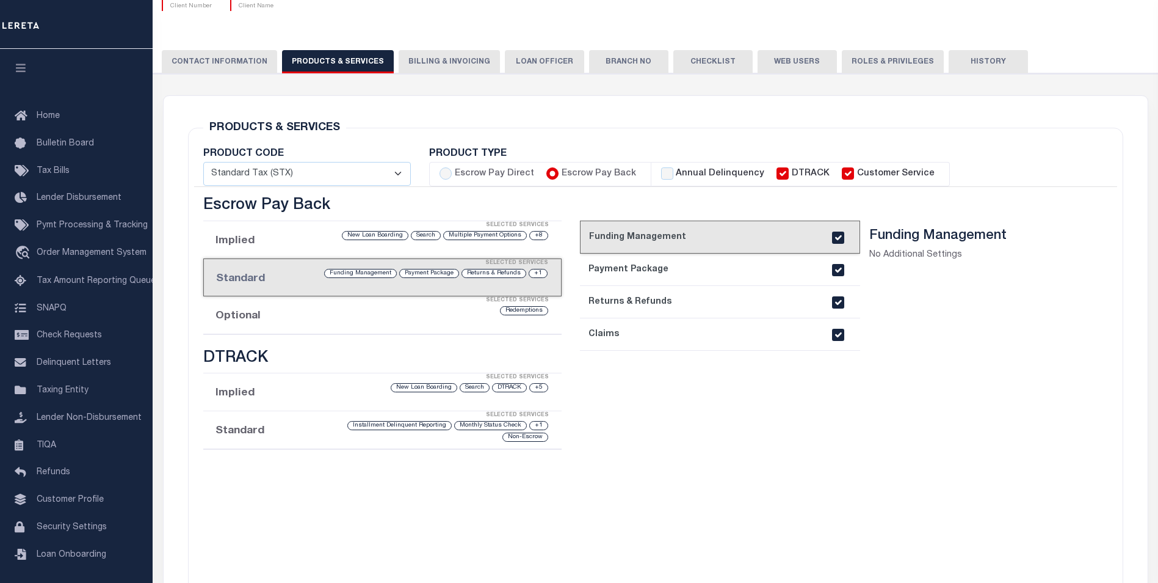
click at [252, 310] on div "Selected Services" at bounding box center [395, 300] width 359 height 24
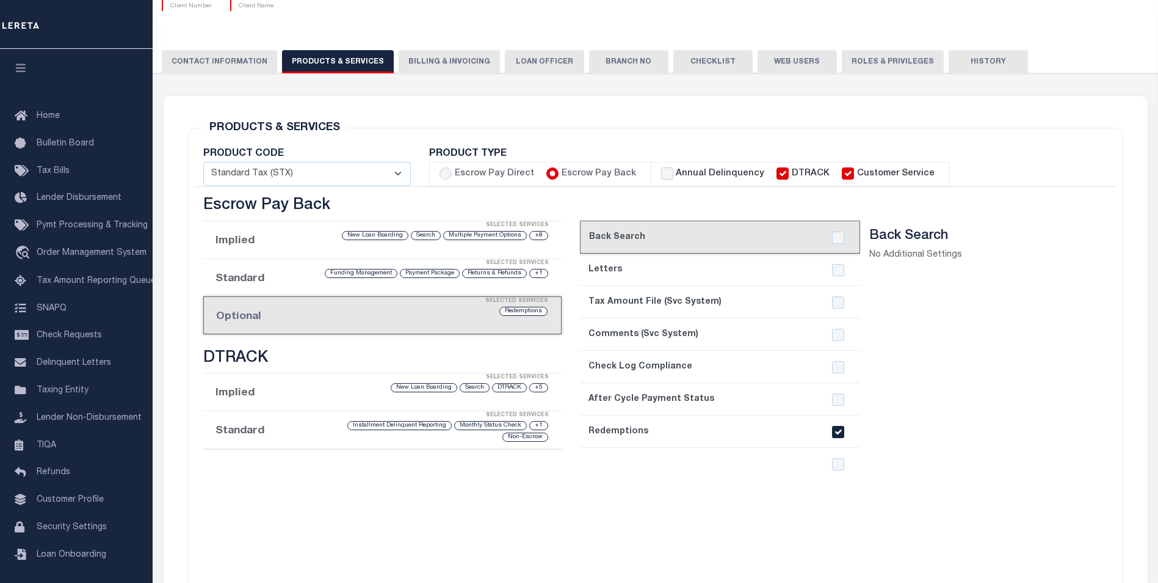
click at [236, 278] on li "Standard Selected Services +1 Returns & Refunds Payment Package Funding Managem…" at bounding box center [382, 278] width 359 height 38
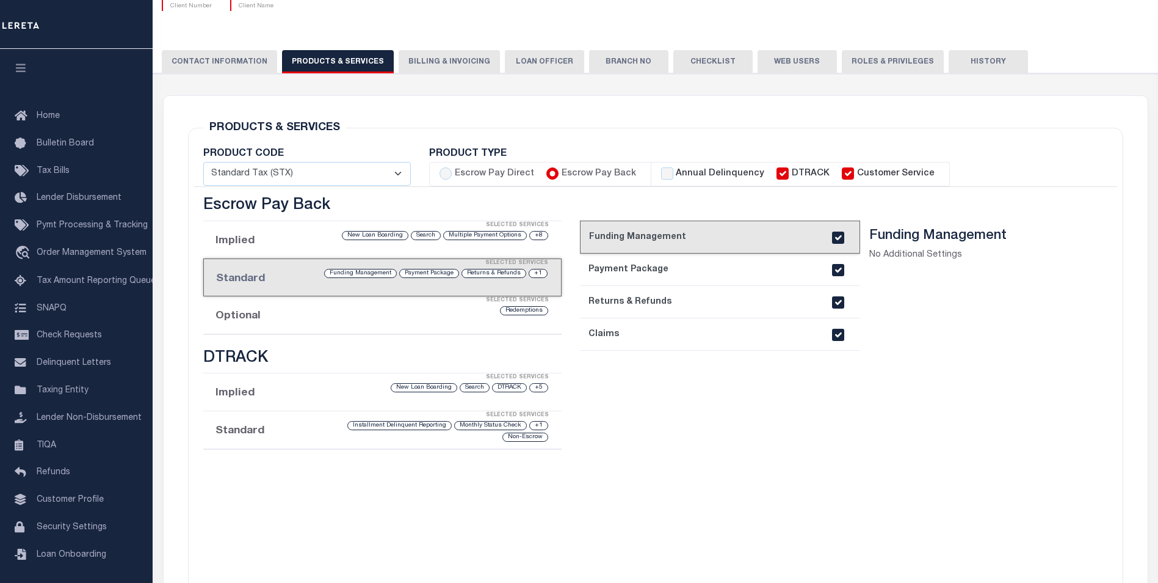
click at [246, 306] on div "Selected Services" at bounding box center [395, 300] width 359 height 24
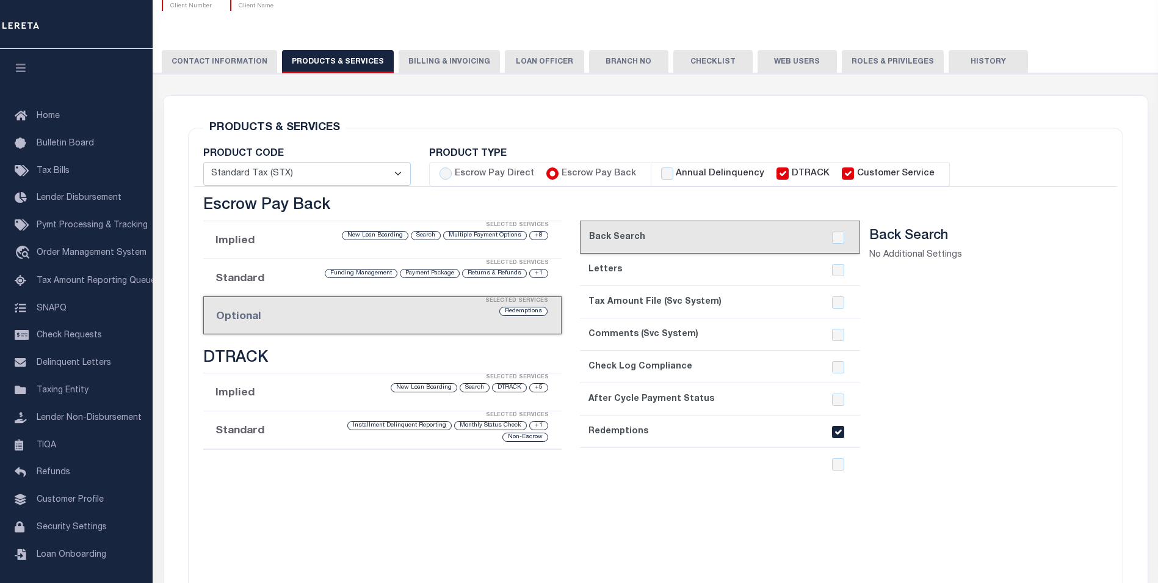
click at [256, 284] on li "Standard Selected Services +1 Returns & Refunds Payment Package Funding Managem…" at bounding box center [382, 278] width 359 height 38
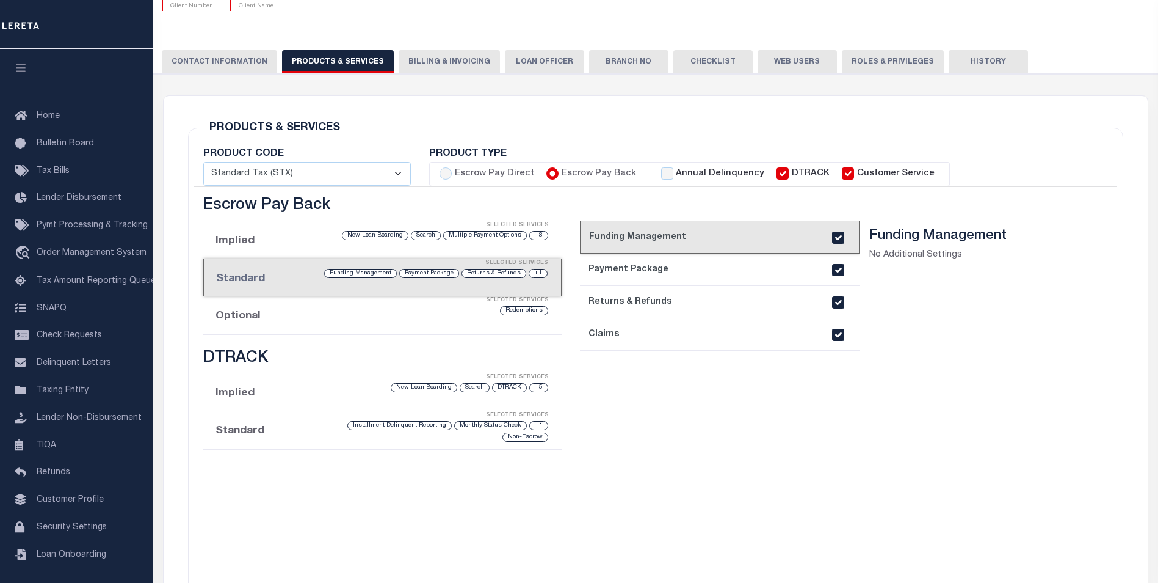
click at [254, 308] on div "Selected Services" at bounding box center [395, 300] width 359 height 24
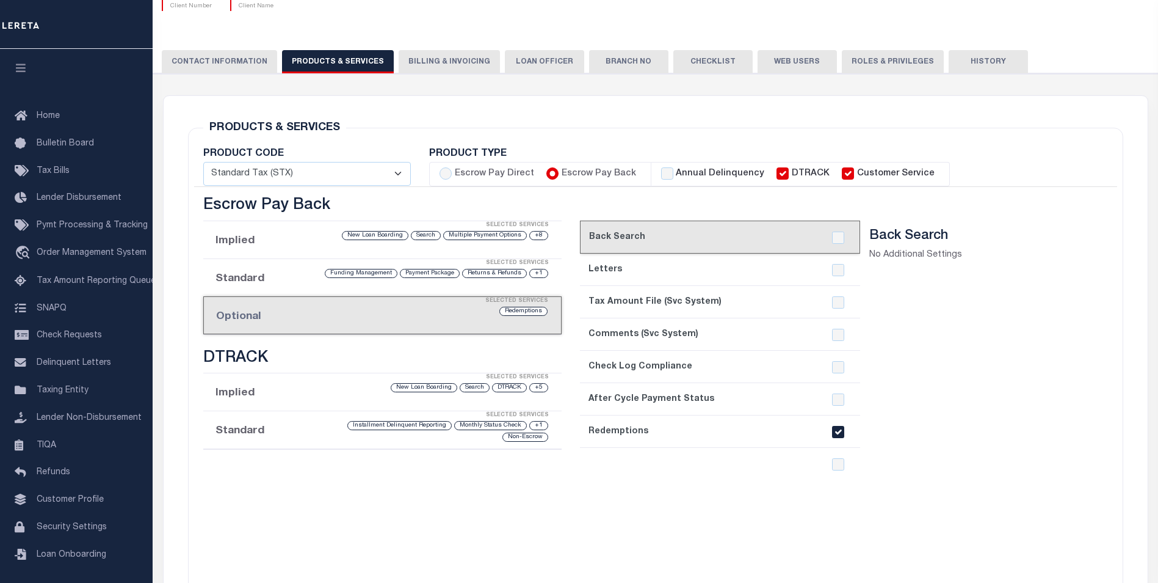
click at [693, 462] on div "current step: 1. Back Search 2. Letters 3. Tax Amount File (Svc System) 4. Comm…" at bounding box center [720, 421] width 280 height 403
